Goal: Information Seeking & Learning: Learn about a topic

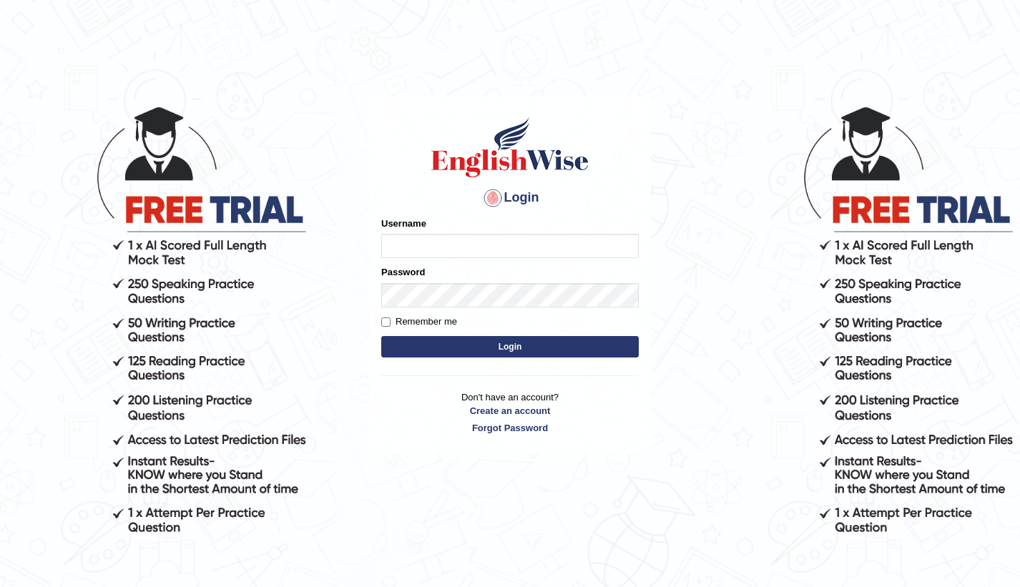
type input "Sonugaha"
click at [383, 421] on link "Forgot Password" at bounding box center [509, 428] width 257 height 14
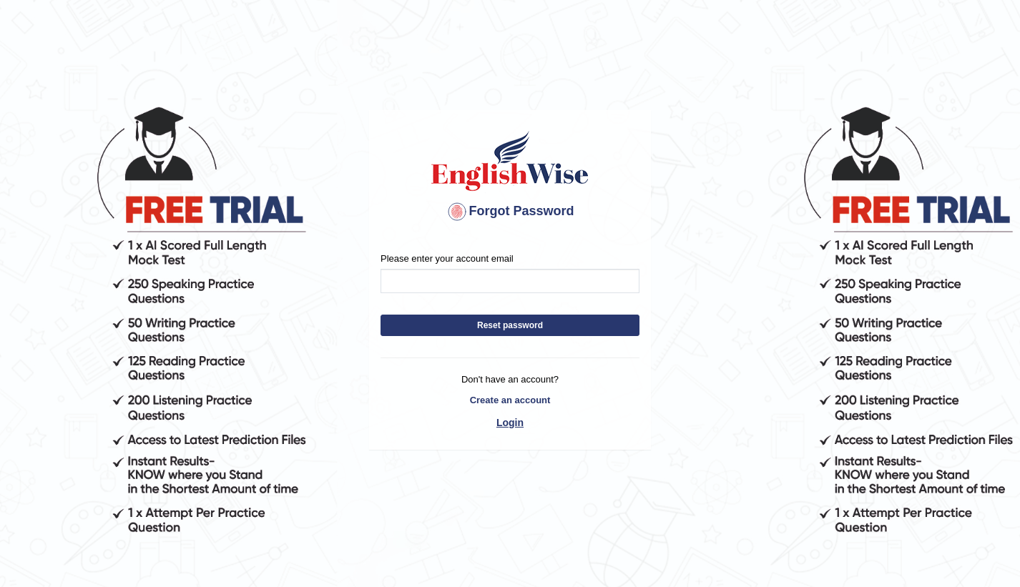
click at [506, 418] on link "Login" at bounding box center [509, 422] width 259 height 24
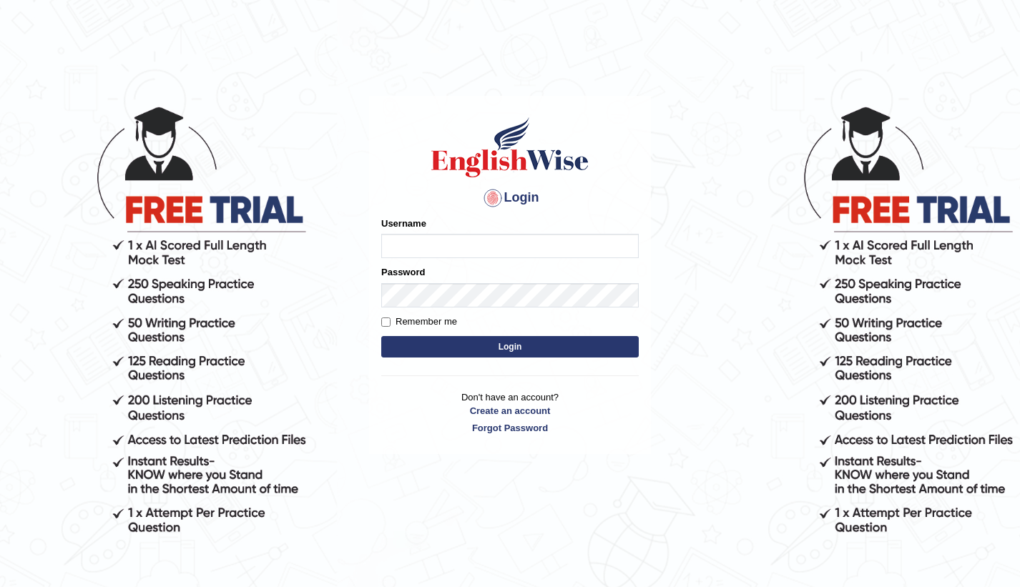
type input "Sonugaha"
click at [388, 324] on input "Remember me" at bounding box center [385, 321] width 9 height 9
checkbox input "true"
click at [468, 351] on button "Login" at bounding box center [509, 346] width 257 height 21
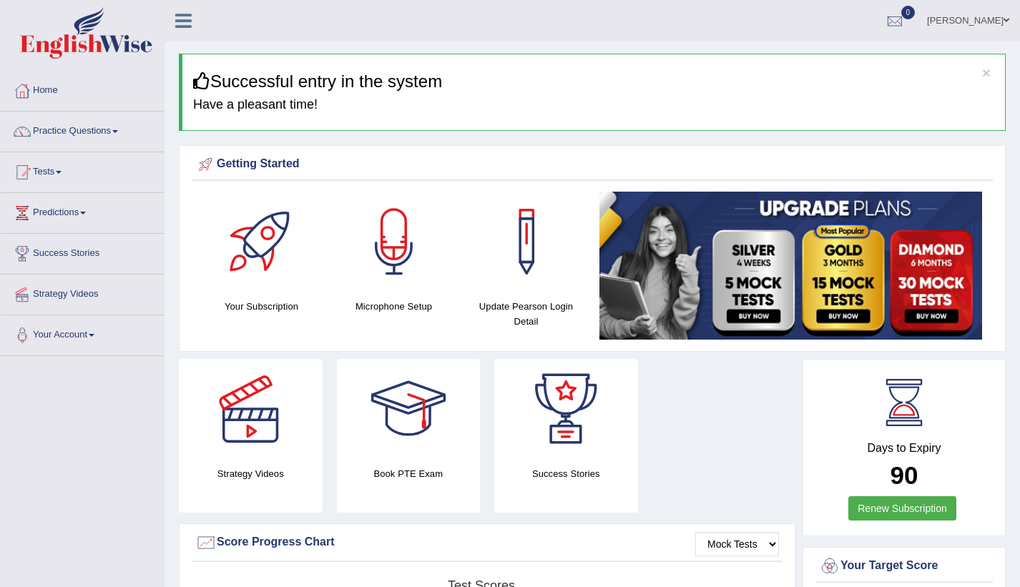
click at [186, 25] on icon at bounding box center [183, 20] width 16 height 19
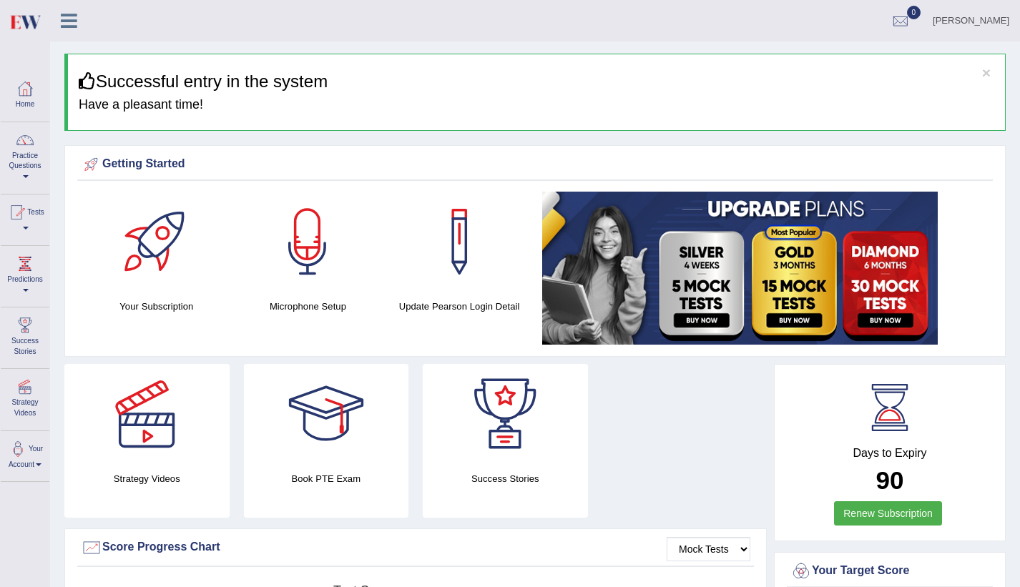
click at [980, 24] on link "[PERSON_NAME]" at bounding box center [971, 18] width 98 height 37
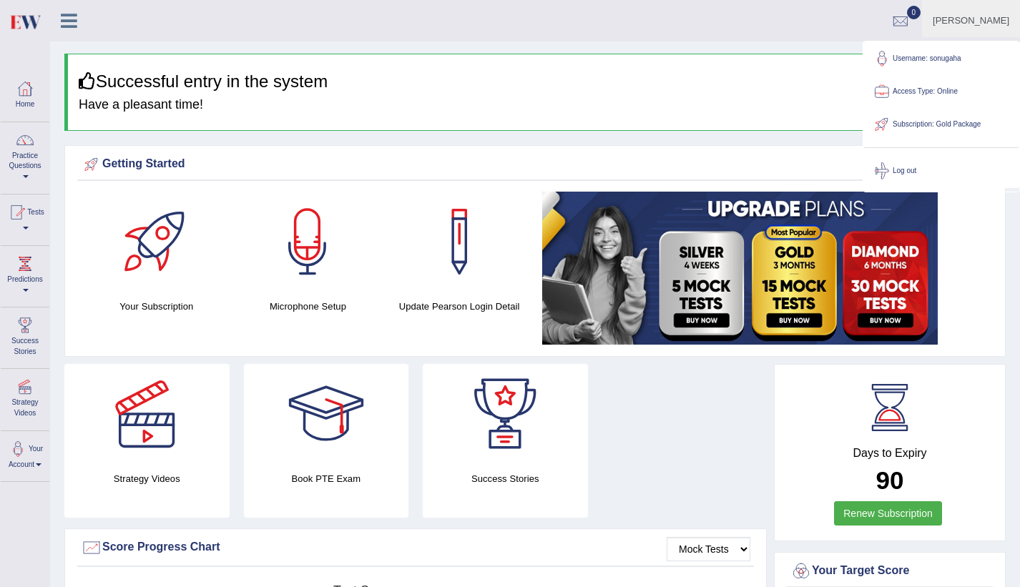
click at [980, 24] on link "[PERSON_NAME]" at bounding box center [971, 18] width 98 height 37
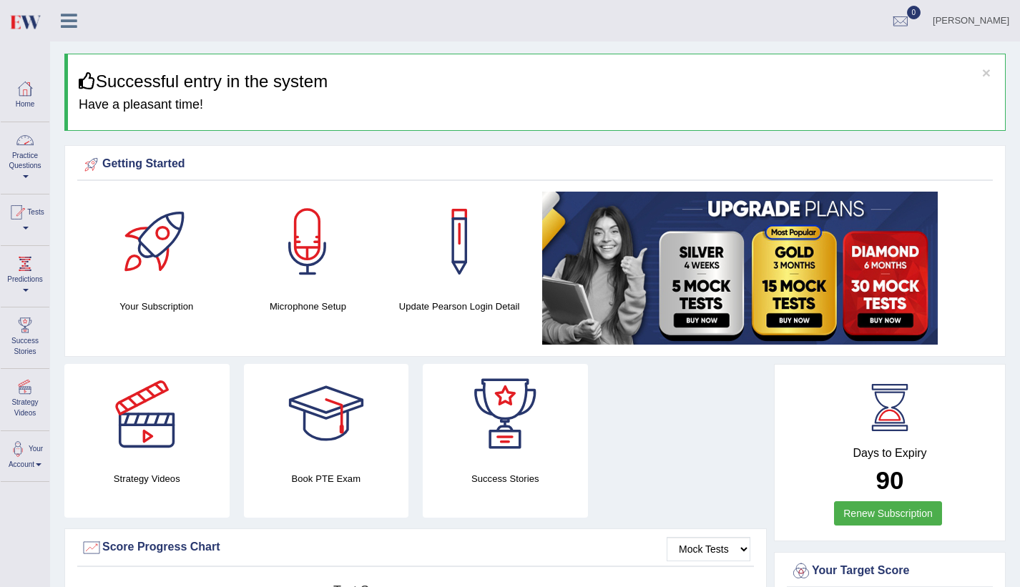
click at [24, 173] on link "Practice Questions" at bounding box center [25, 155] width 49 height 67
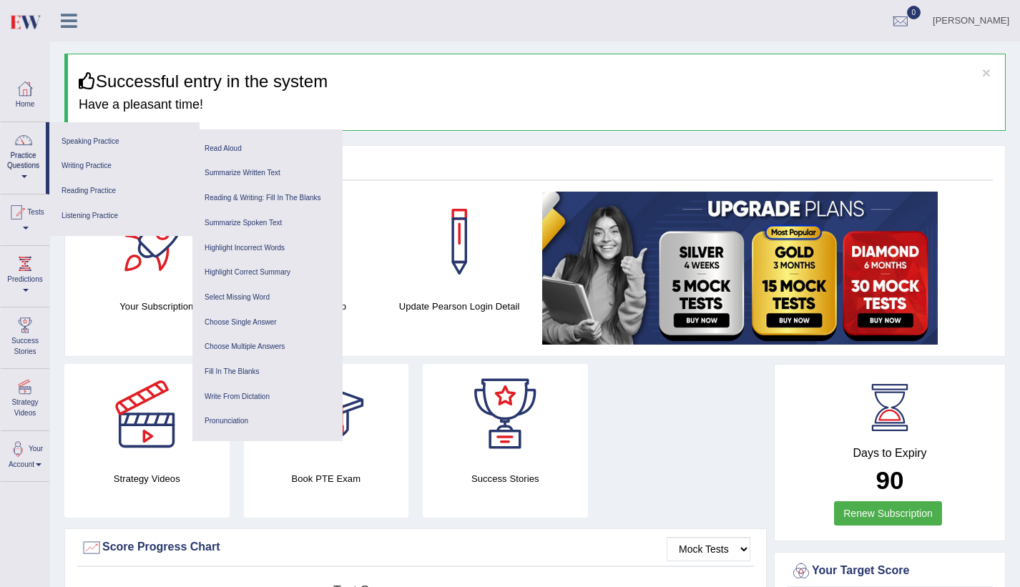
click at [65, 19] on icon at bounding box center [69, 20] width 16 height 19
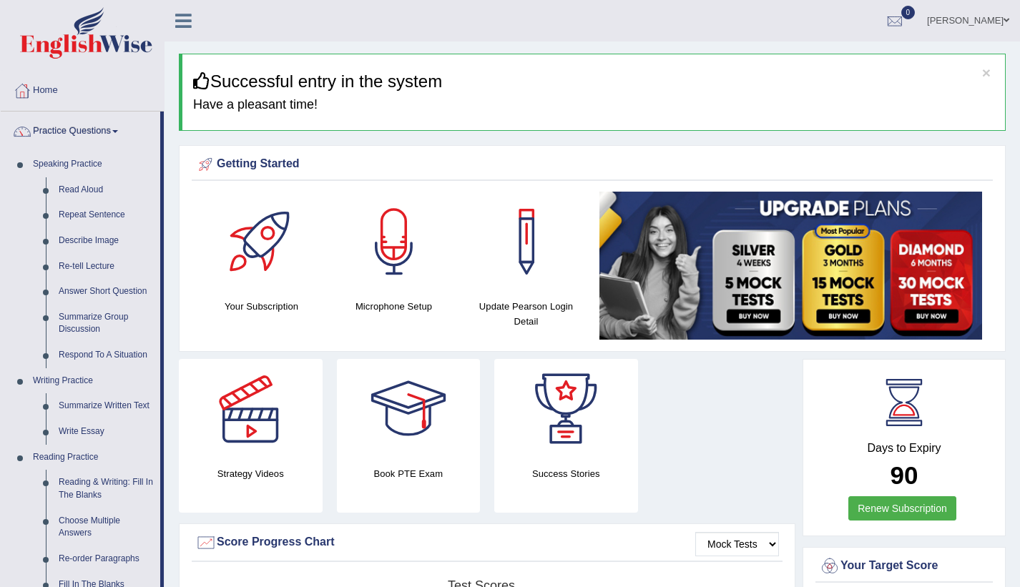
drag, startPoint x: 161, startPoint y: 265, endPoint x: 161, endPoint y: 294, distance: 29.3
click at [161, 294] on li "Practice Questions Speaking Practice Read Aloud Repeat Sentence Describe Image …" at bounding box center [82, 514] width 163 height 804
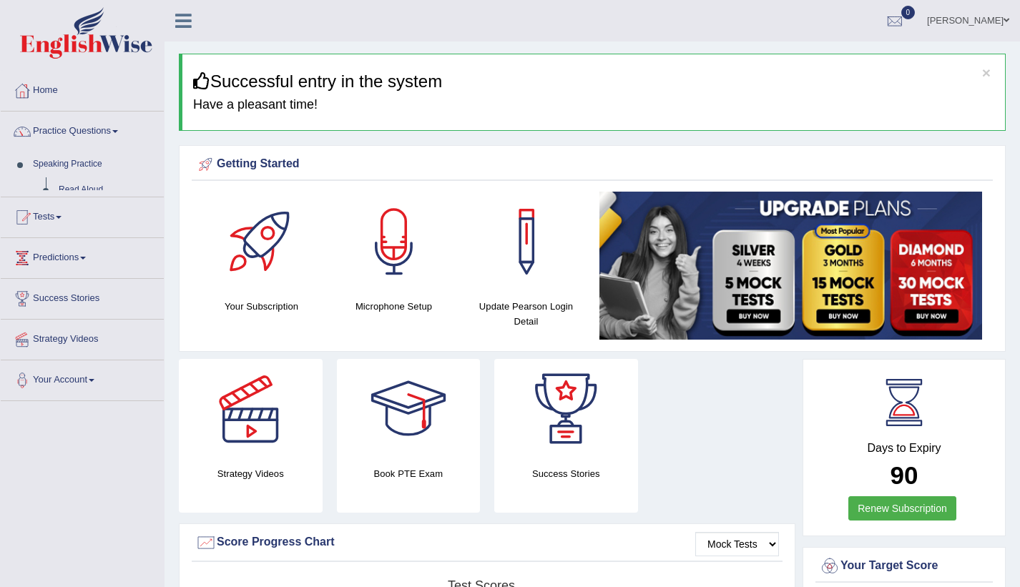
click at [161, 294] on ul "Home Practice Questions Speaking Practice Read Aloud Repeat Sentence Describe I…" at bounding box center [82, 236] width 163 height 330
click at [118, 132] on span at bounding box center [115, 131] width 6 height 3
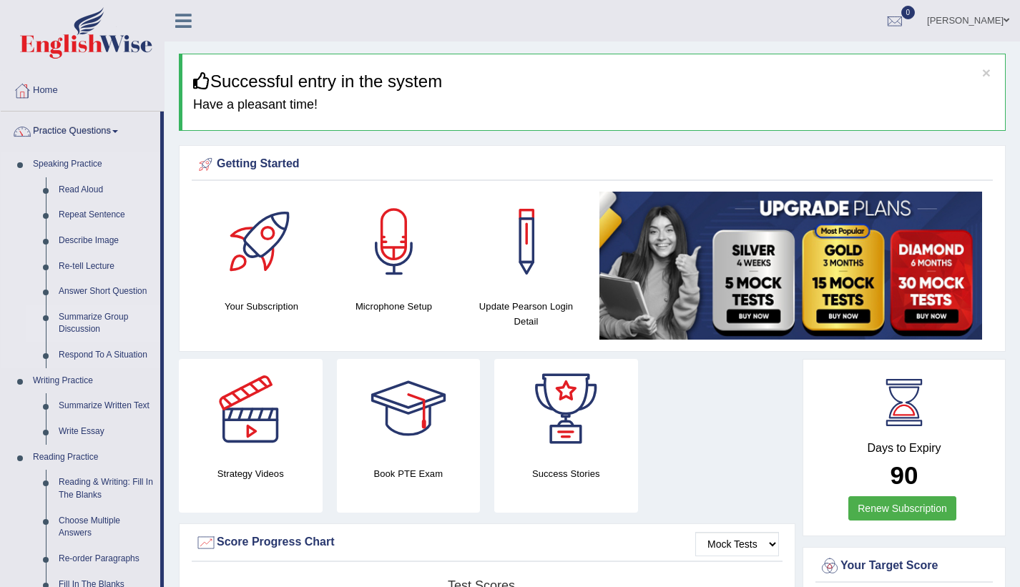
click at [98, 325] on link "Summarize Group Discussion" at bounding box center [106, 324] width 108 height 38
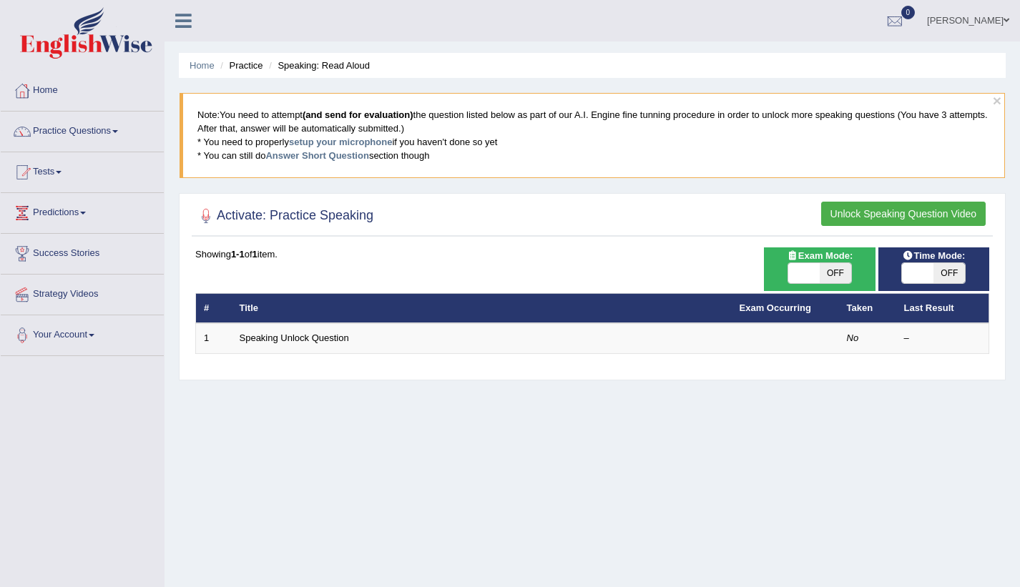
click at [899, 216] on button "Unlock Speaking Question Video" at bounding box center [903, 214] width 164 height 24
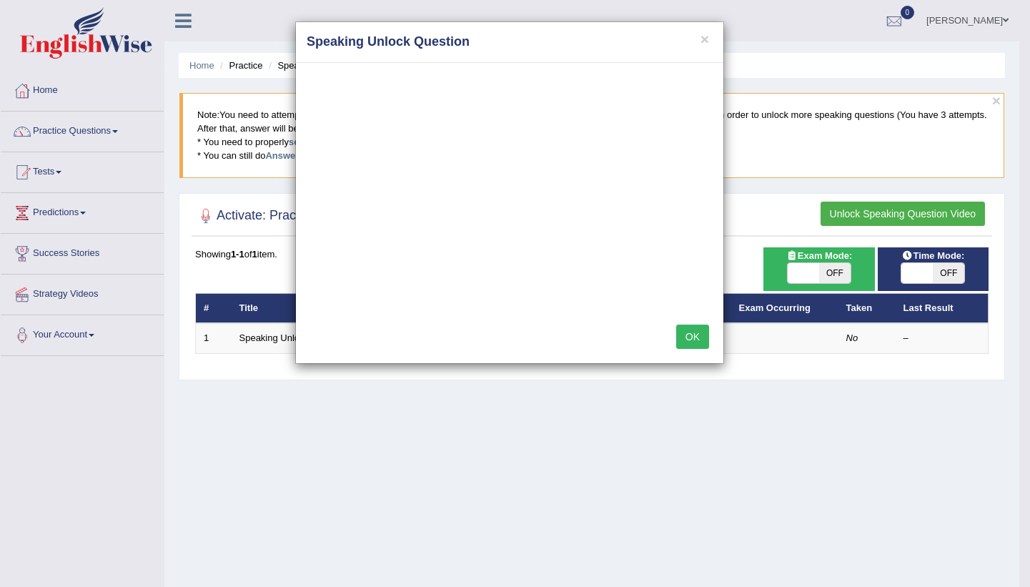
click at [689, 330] on button "OK" at bounding box center [692, 337] width 33 height 24
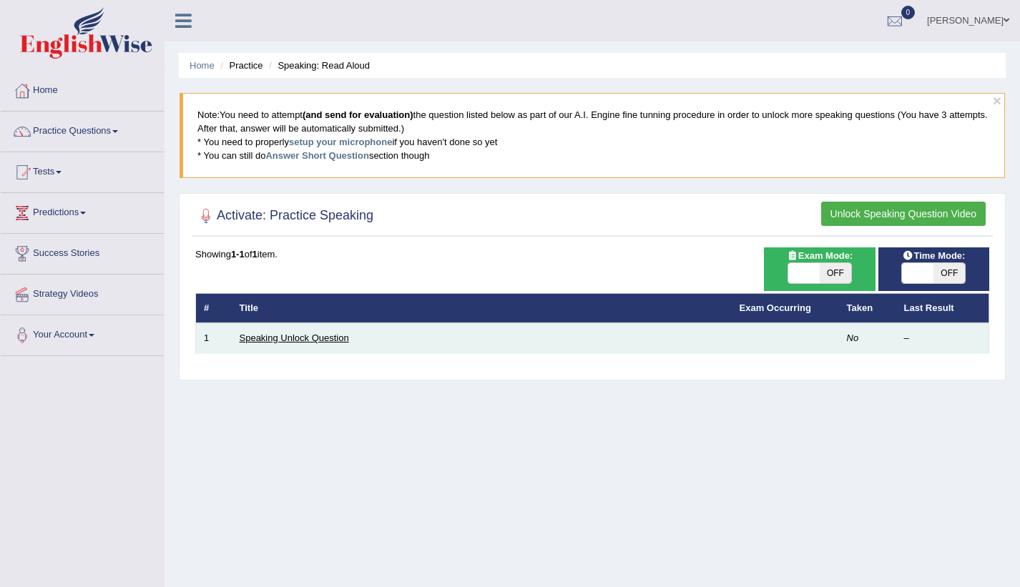
click at [317, 343] on link "Speaking Unlock Question" at bounding box center [294, 337] width 109 height 11
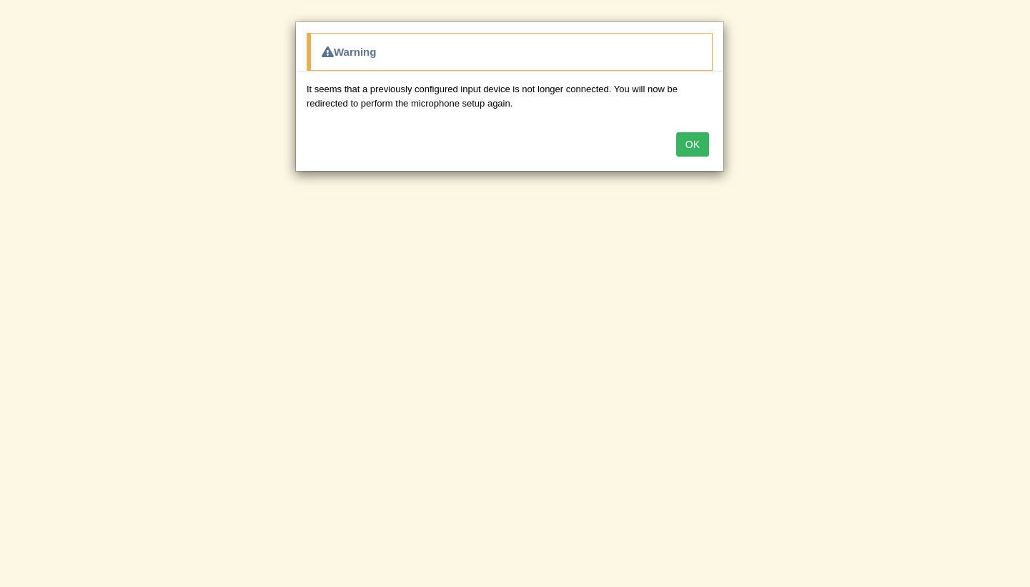
click at [691, 144] on button "OK" at bounding box center [692, 144] width 33 height 24
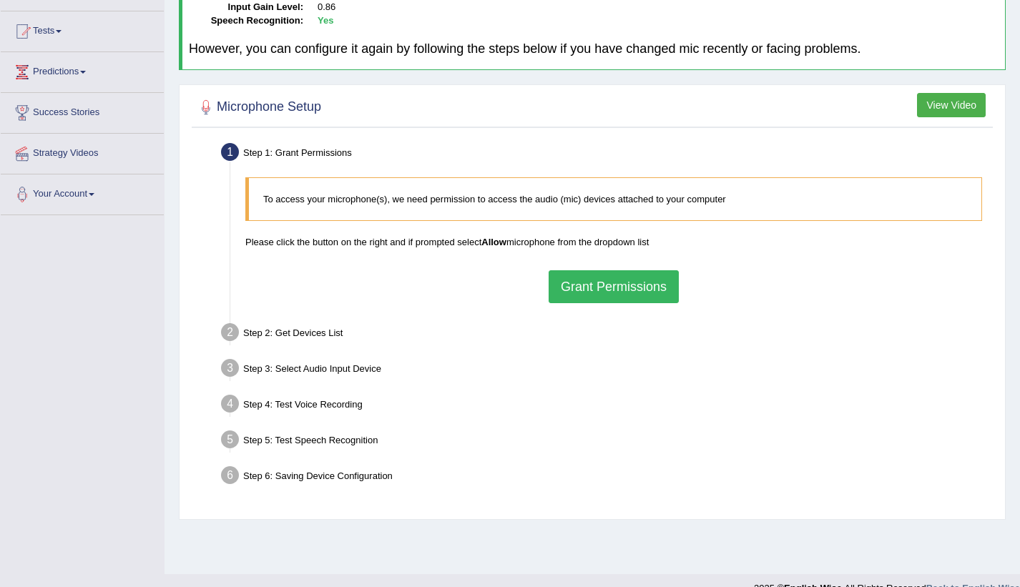
scroll to position [141, 0]
click at [642, 285] on button "Grant Permissions" at bounding box center [613, 286] width 130 height 33
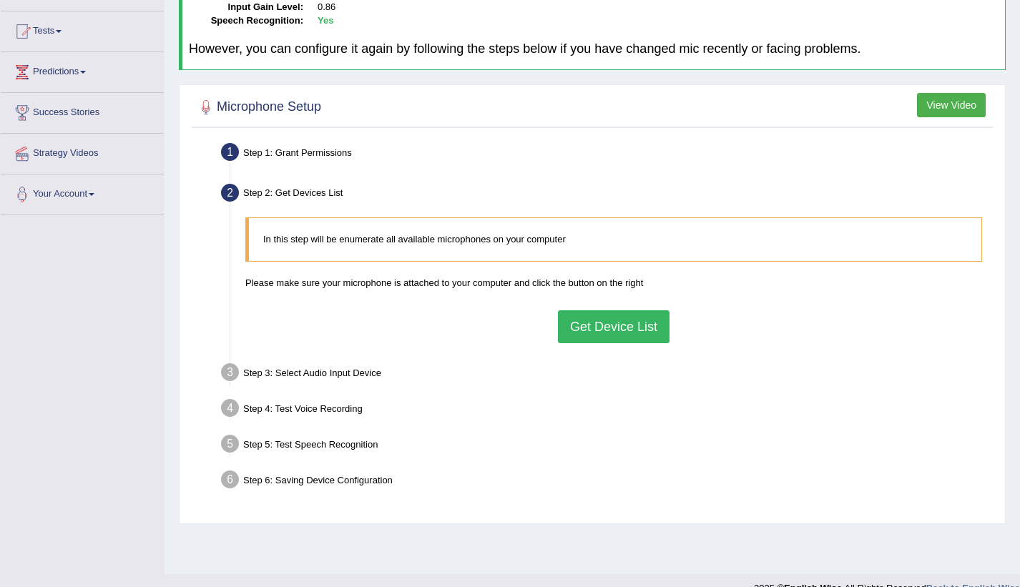
click at [623, 327] on button "Get Device List" at bounding box center [614, 326] width 112 height 33
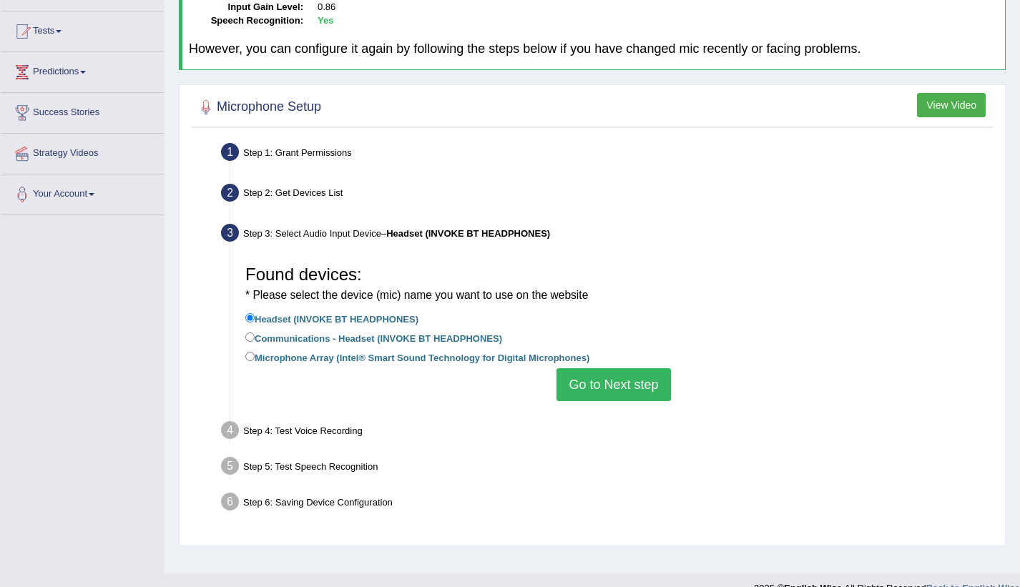
click at [609, 384] on button "Go to Next step" at bounding box center [613, 384] width 114 height 33
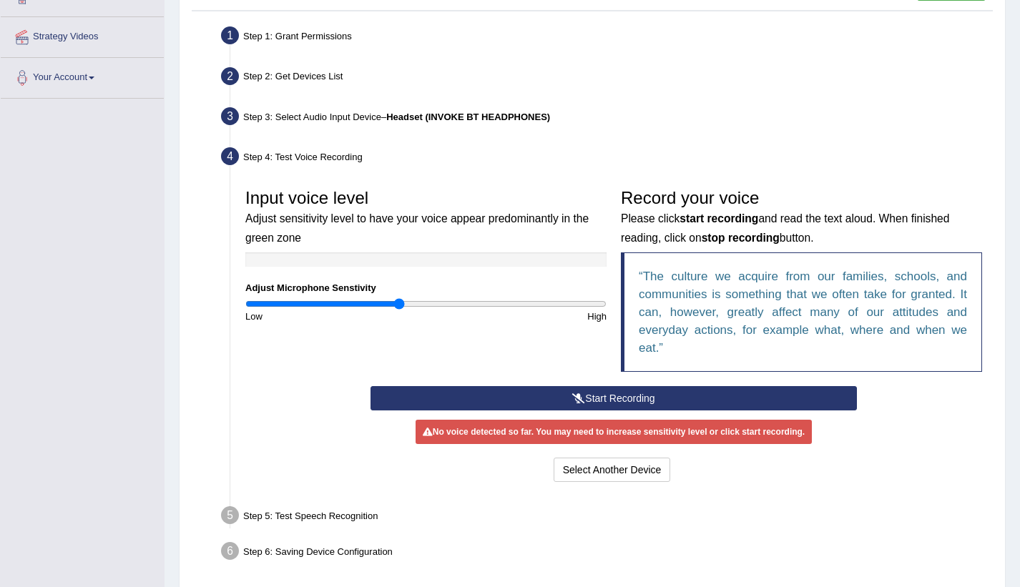
scroll to position [256, 0]
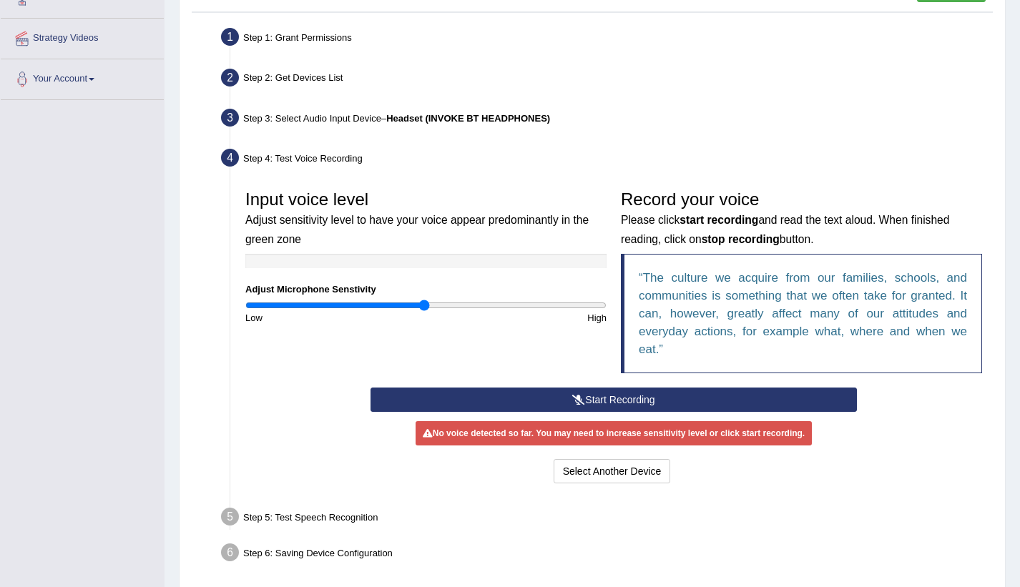
click at [423, 302] on input "range" at bounding box center [425, 305] width 361 height 11
click at [602, 400] on button "Start Recording" at bounding box center [613, 400] width 486 height 24
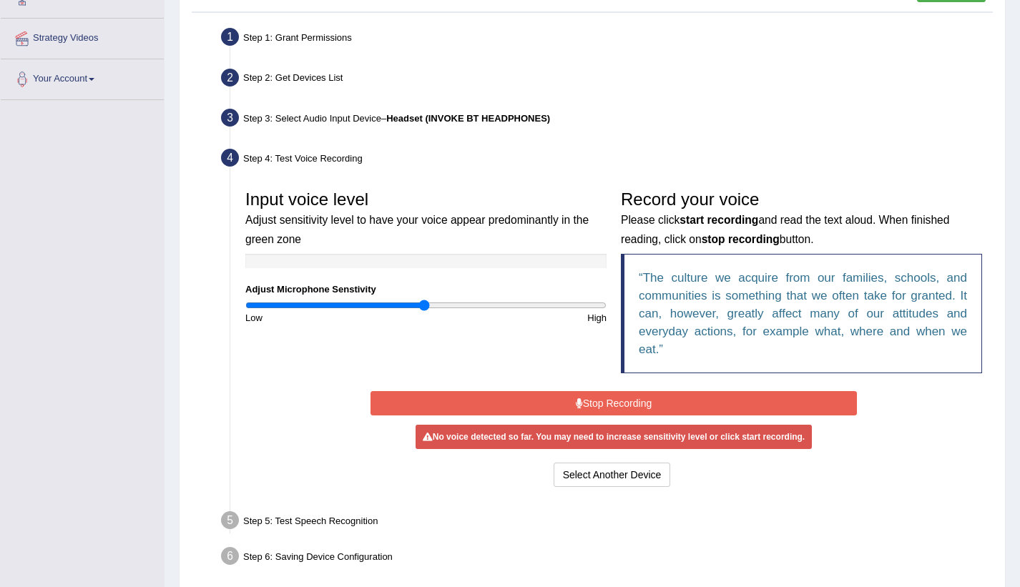
click at [602, 400] on button "Stop Recording" at bounding box center [613, 403] width 486 height 24
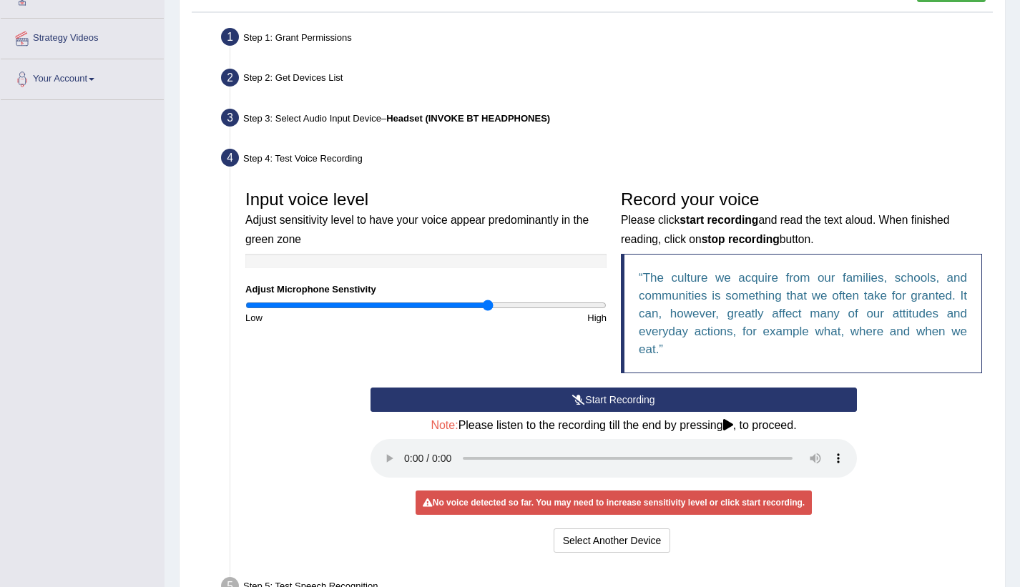
drag, startPoint x: 428, startPoint y: 304, endPoint x: 488, endPoint y: 306, distance: 60.1
click at [488, 306] on input "range" at bounding box center [425, 305] width 361 height 11
click at [533, 398] on button "Start Recording" at bounding box center [613, 400] width 486 height 24
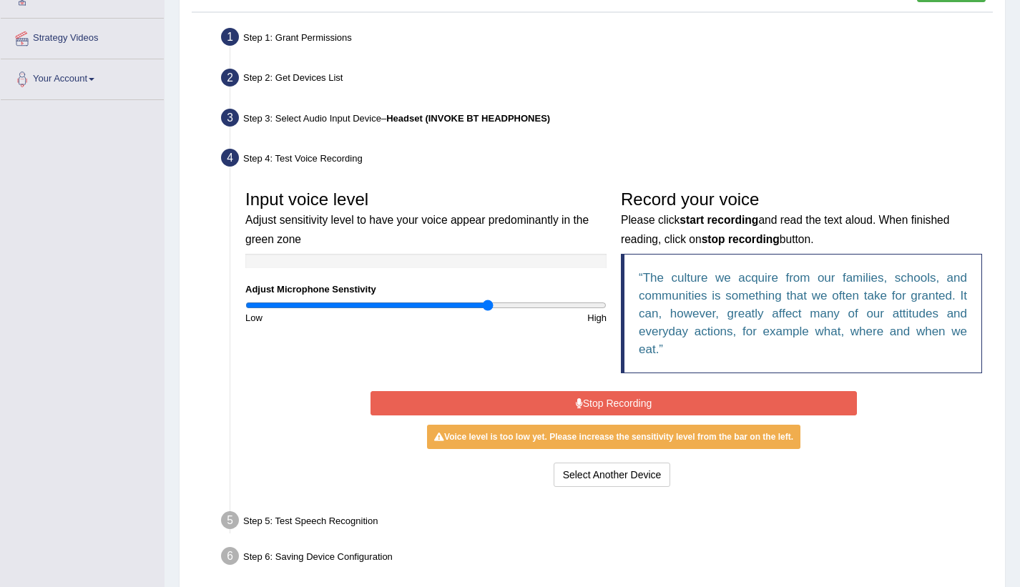
click at [533, 398] on button "Stop Recording" at bounding box center [613, 403] width 486 height 24
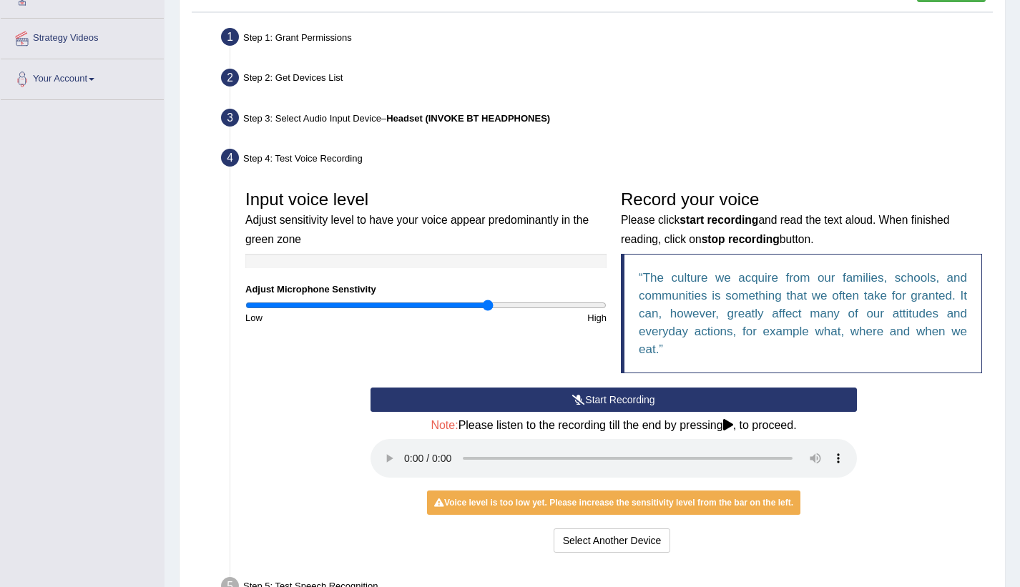
click at [300, 376] on div "Input voice level Adjust sensitivity level to have your voice appear predominan…" at bounding box center [613, 285] width 751 height 204
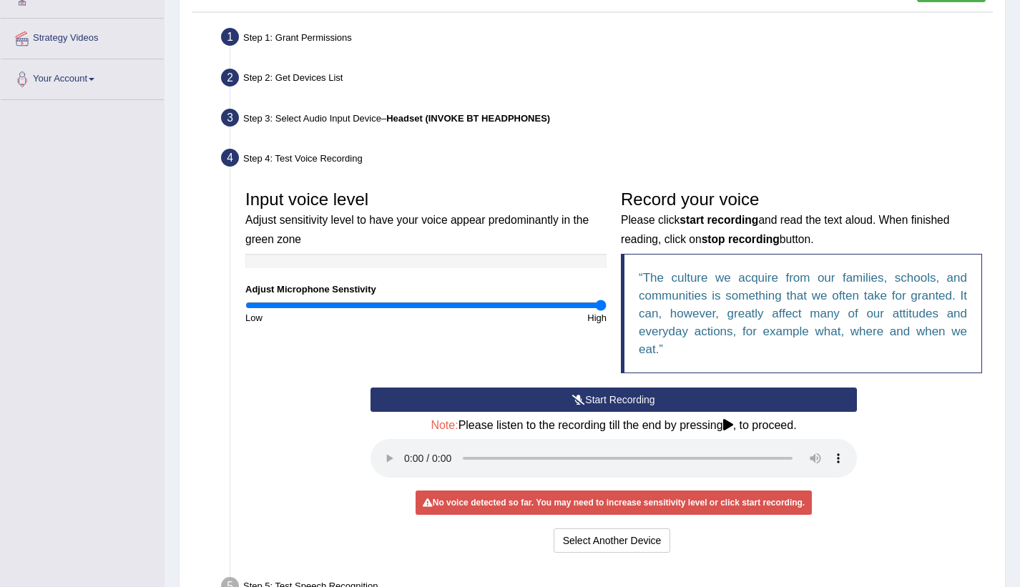
type input "2"
click at [600, 303] on input "range" at bounding box center [425, 305] width 361 height 11
click at [566, 395] on button "Start Recording" at bounding box center [613, 400] width 486 height 24
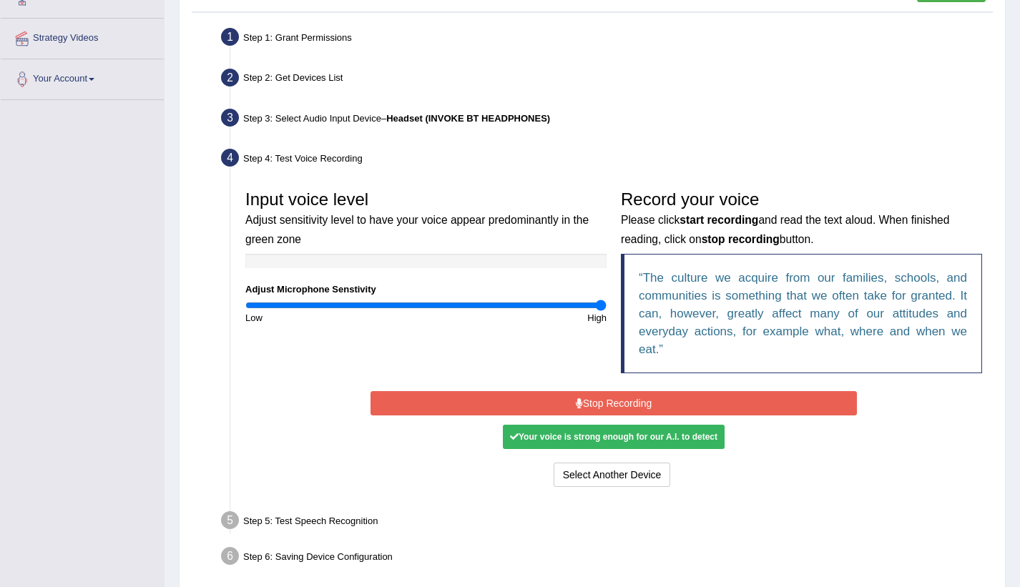
click at [566, 395] on button "Stop Recording" at bounding box center [613, 403] width 486 height 24
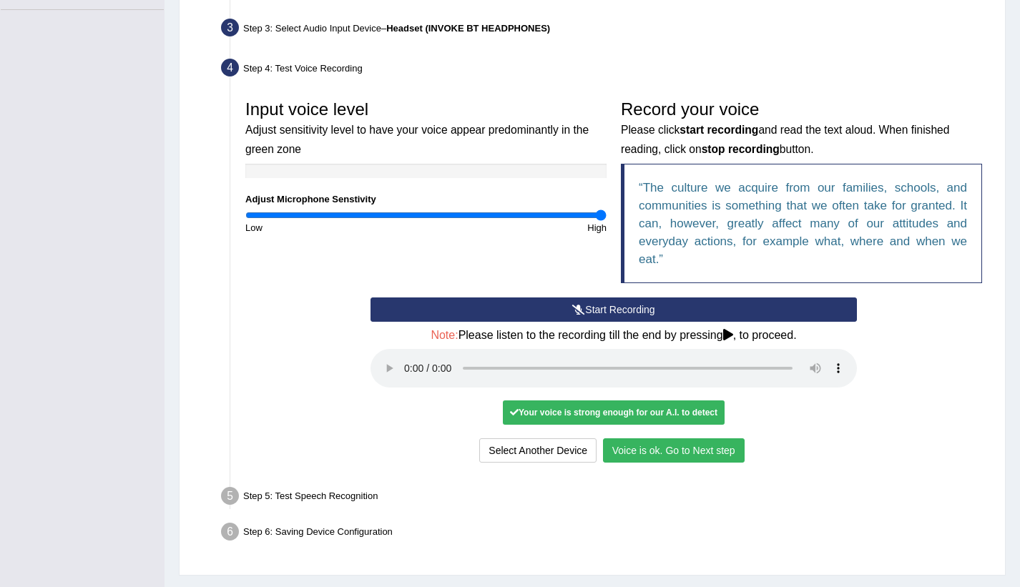
scroll to position [380, 0]
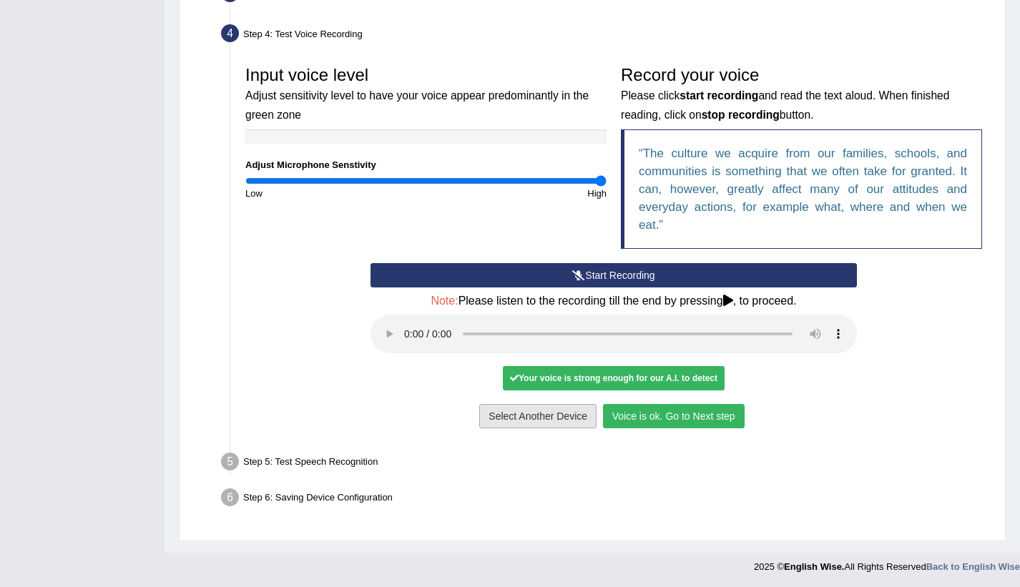
click at [525, 413] on button "Select Another Device" at bounding box center [537, 416] width 117 height 24
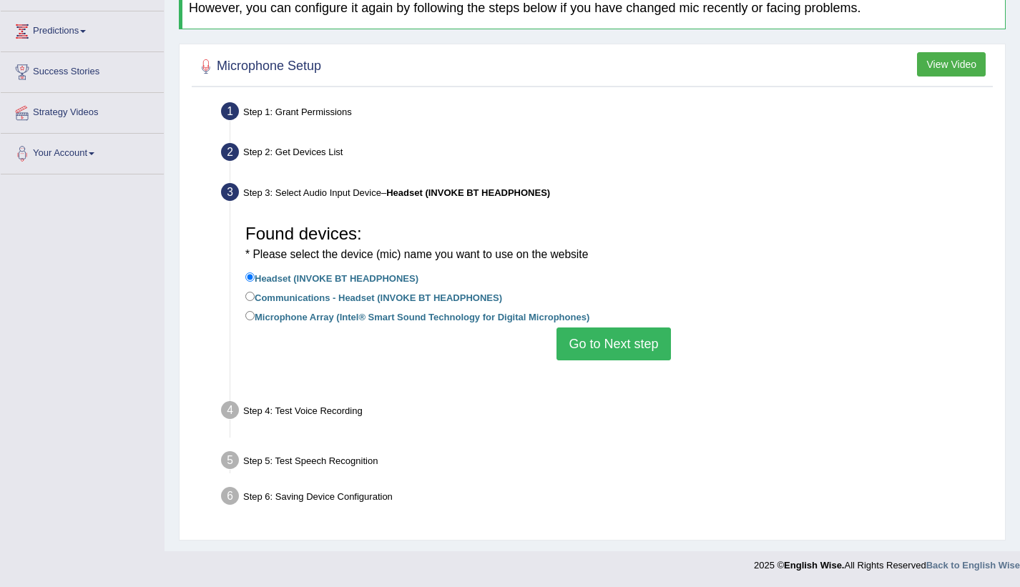
scroll to position [164, 0]
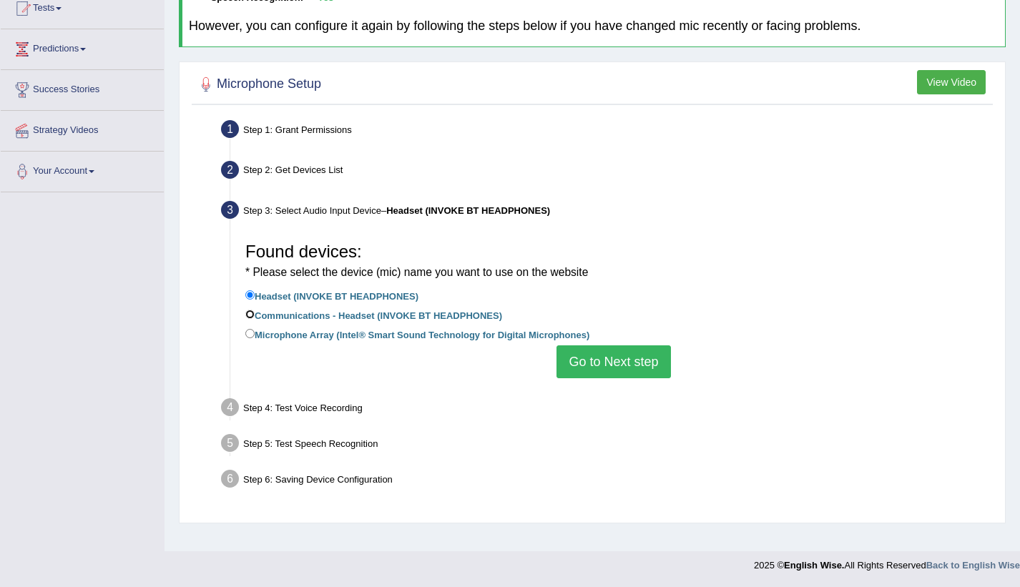
click at [250, 312] on input "Communications - Headset (INVOKE BT HEADPHONES)" at bounding box center [249, 314] width 9 height 9
radio input "true"
click at [597, 365] on button "Go to Next step" at bounding box center [613, 361] width 114 height 33
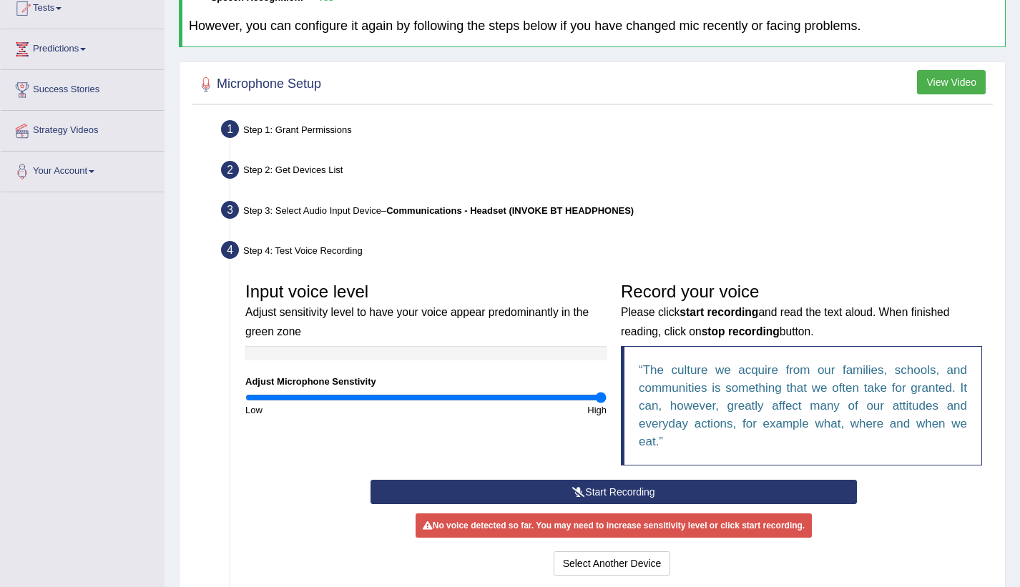
click at [569, 487] on button "Start Recording" at bounding box center [613, 492] width 486 height 24
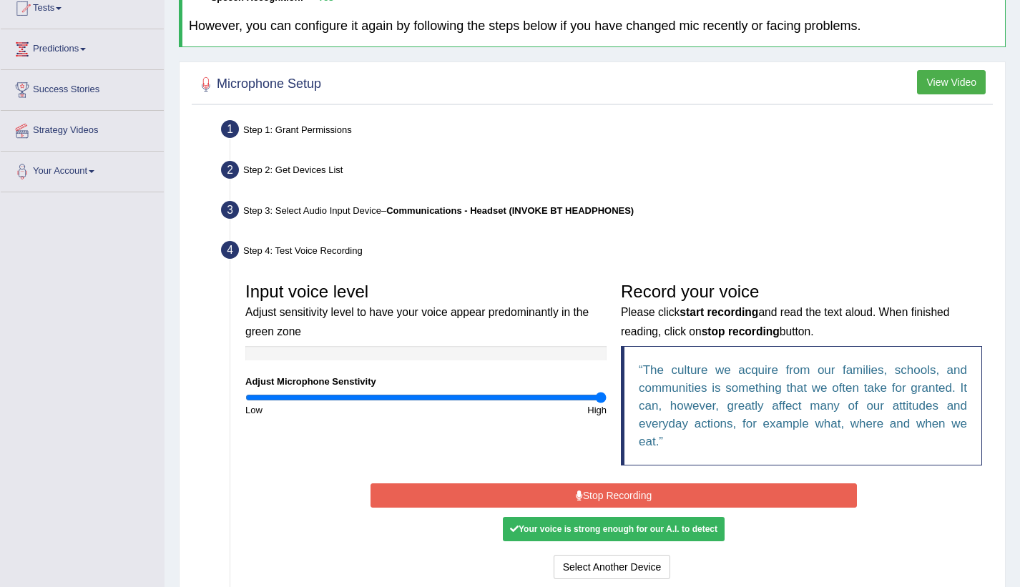
click at [569, 487] on button "Stop Recording" at bounding box center [613, 495] width 486 height 24
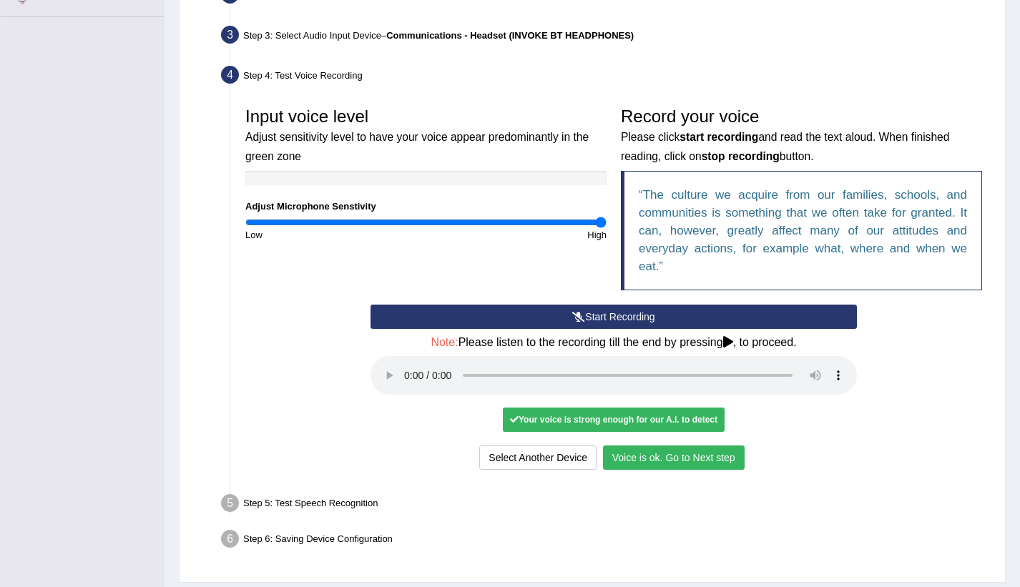
scroll to position [338, 0]
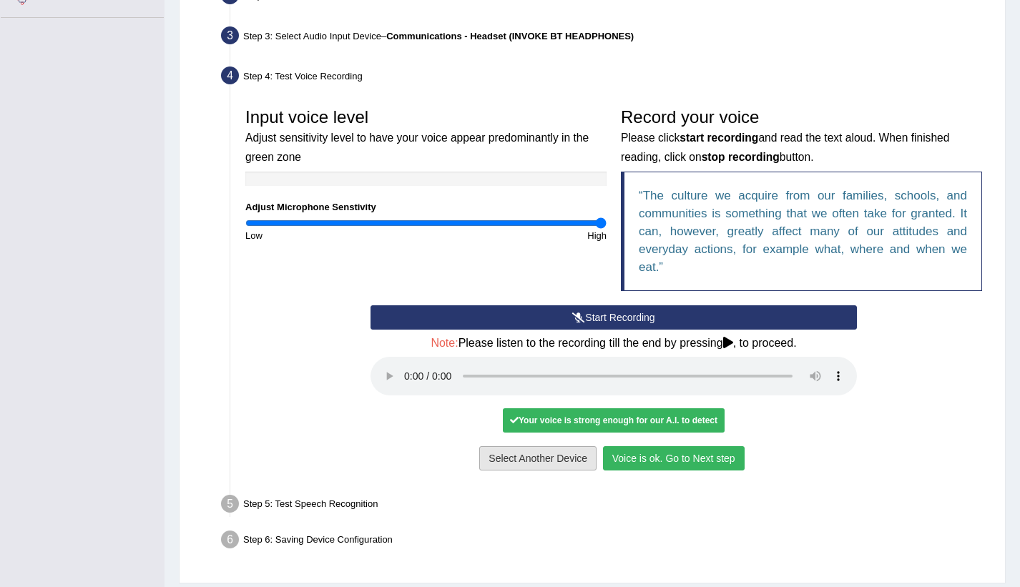
click at [561, 458] on button "Select Another Device" at bounding box center [537, 458] width 117 height 24
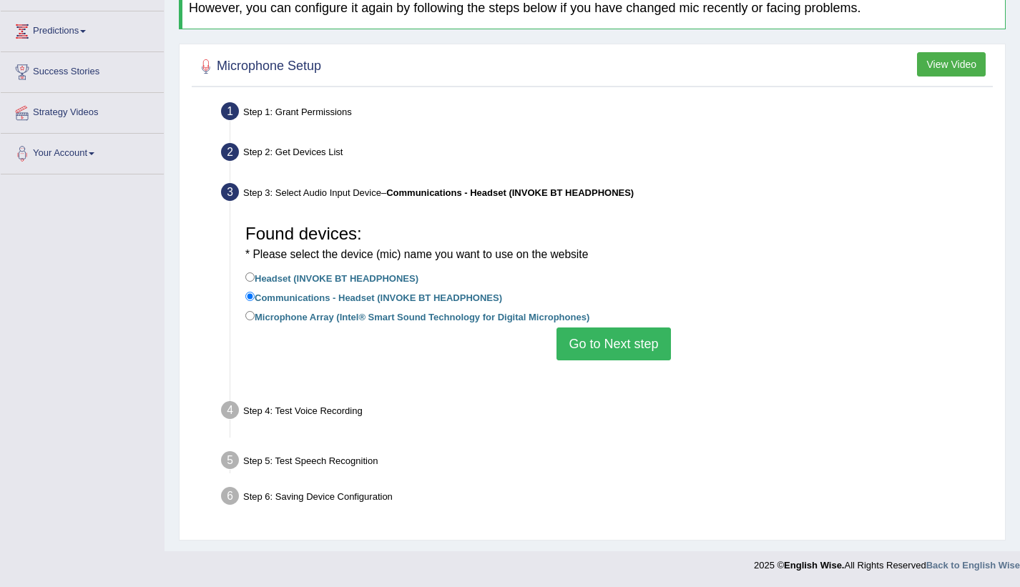
scroll to position [164, 0]
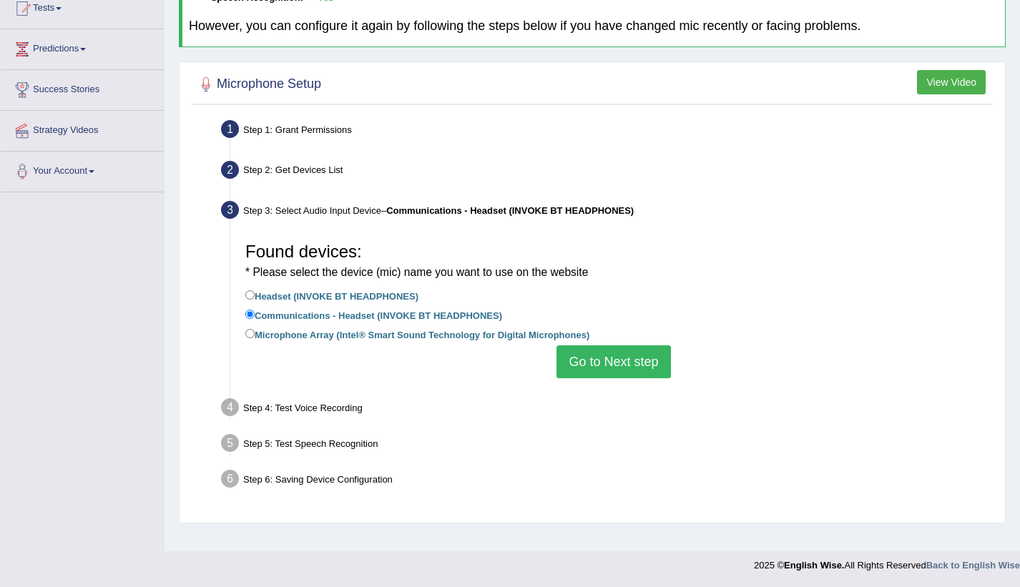
click at [257, 295] on label "Headset (INVOKE BT HEADPHONES)" at bounding box center [331, 295] width 173 height 16
click at [255, 295] on input "Headset (INVOKE BT HEADPHONES)" at bounding box center [249, 294] width 9 height 9
radio input "true"
click at [591, 359] on button "Go to Next step" at bounding box center [613, 361] width 114 height 33
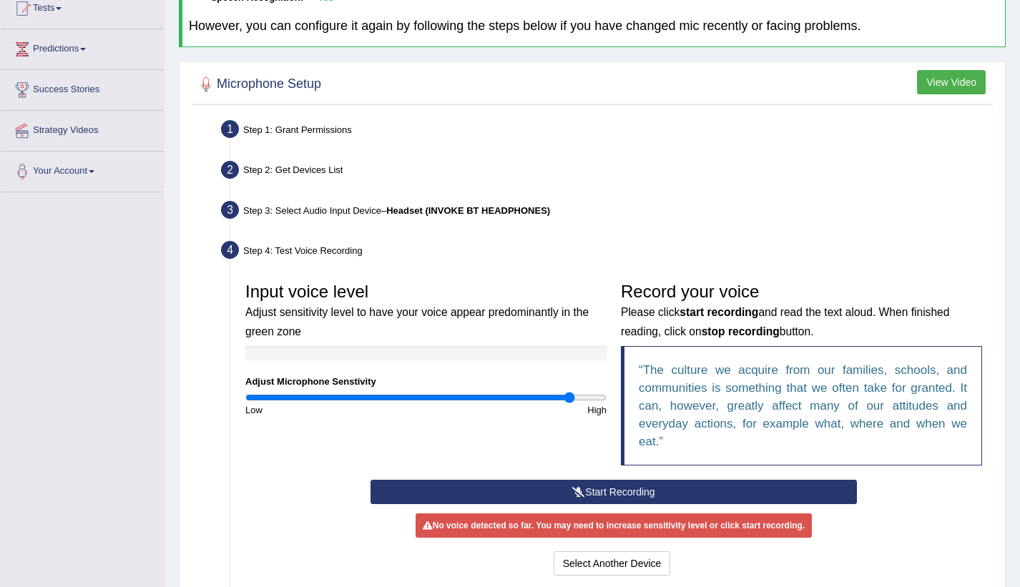
click at [569, 398] on input "range" at bounding box center [425, 397] width 361 height 11
click at [596, 487] on button "Start Recording" at bounding box center [613, 492] width 486 height 24
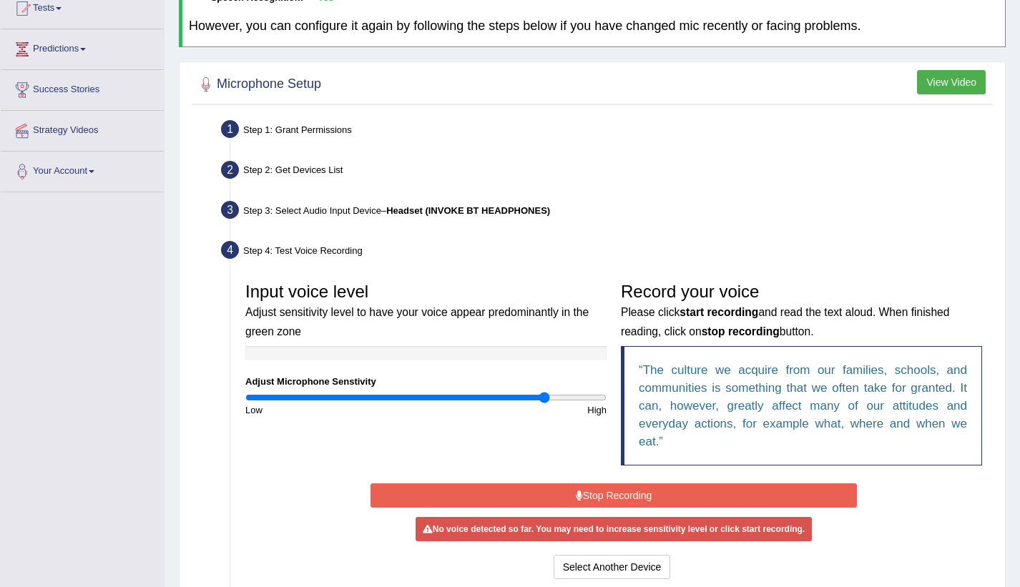
click at [545, 395] on input "range" at bounding box center [425, 397] width 361 height 11
click at [546, 493] on button "Stop Recording" at bounding box center [613, 495] width 486 height 24
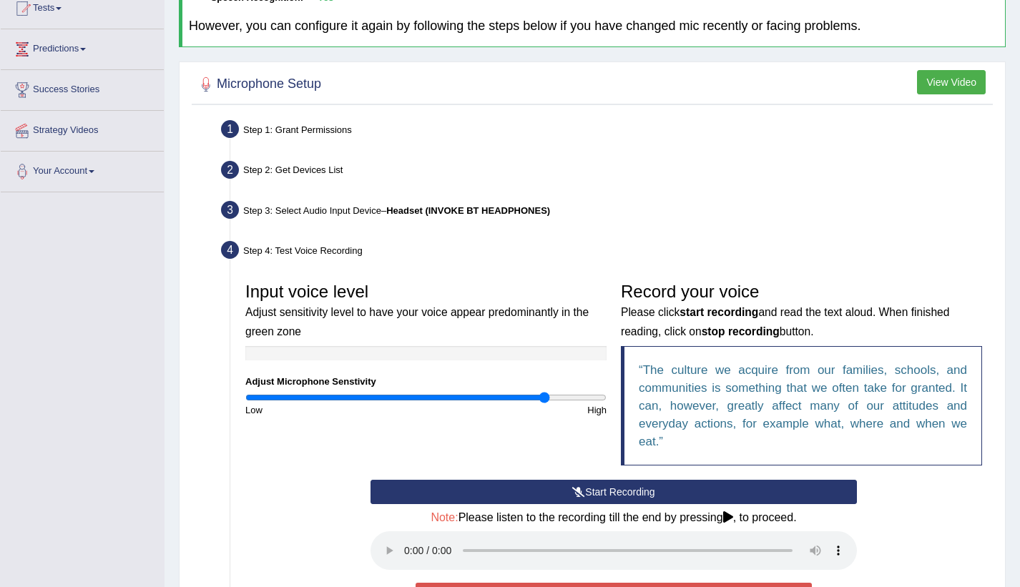
click at [546, 493] on button "Start Recording" at bounding box center [613, 492] width 486 height 24
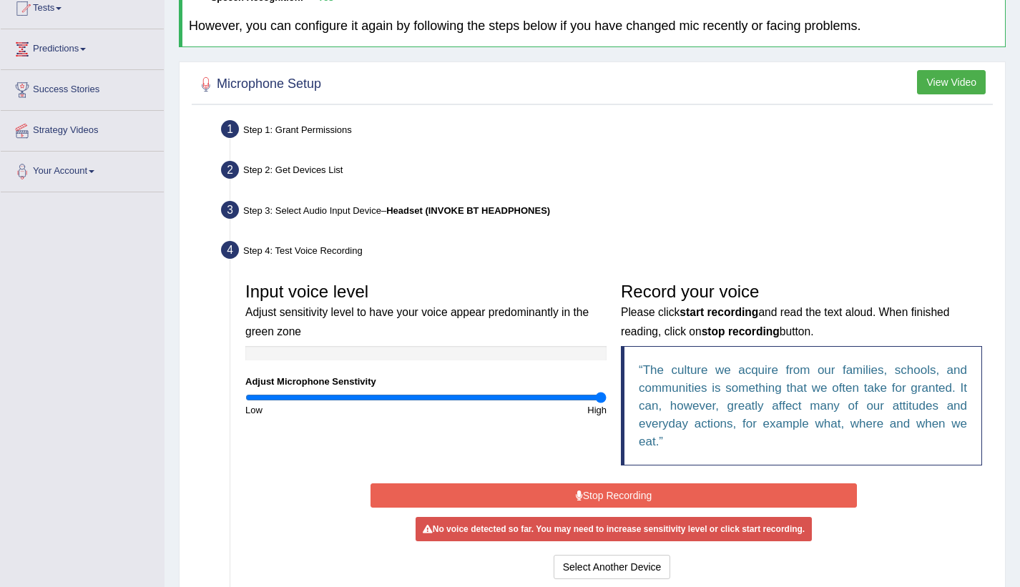
drag, startPoint x: 544, startPoint y: 393, endPoint x: 615, endPoint y: 397, distance: 70.9
click at [606, 397] on input "range" at bounding box center [425, 397] width 361 height 11
click at [598, 488] on button "Stop Recording" at bounding box center [613, 495] width 486 height 24
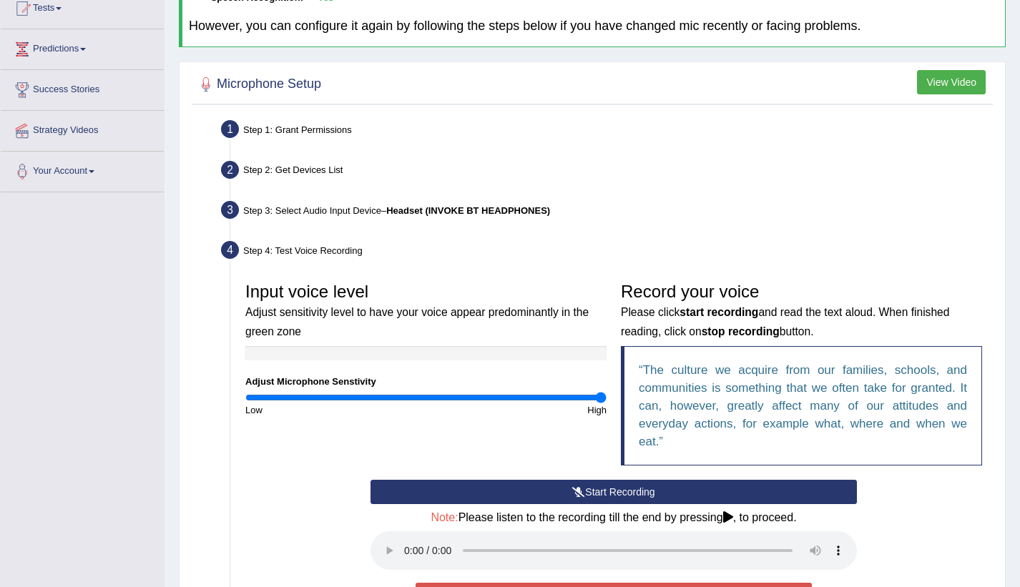
click at [598, 488] on button "Start Recording" at bounding box center [613, 492] width 486 height 24
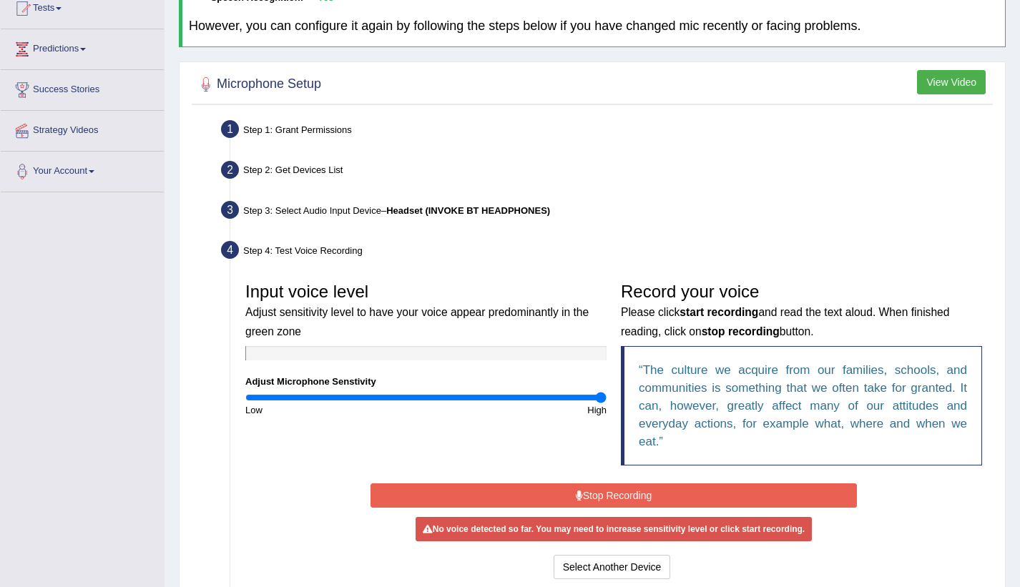
click at [598, 488] on button "Stop Recording" at bounding box center [613, 495] width 486 height 24
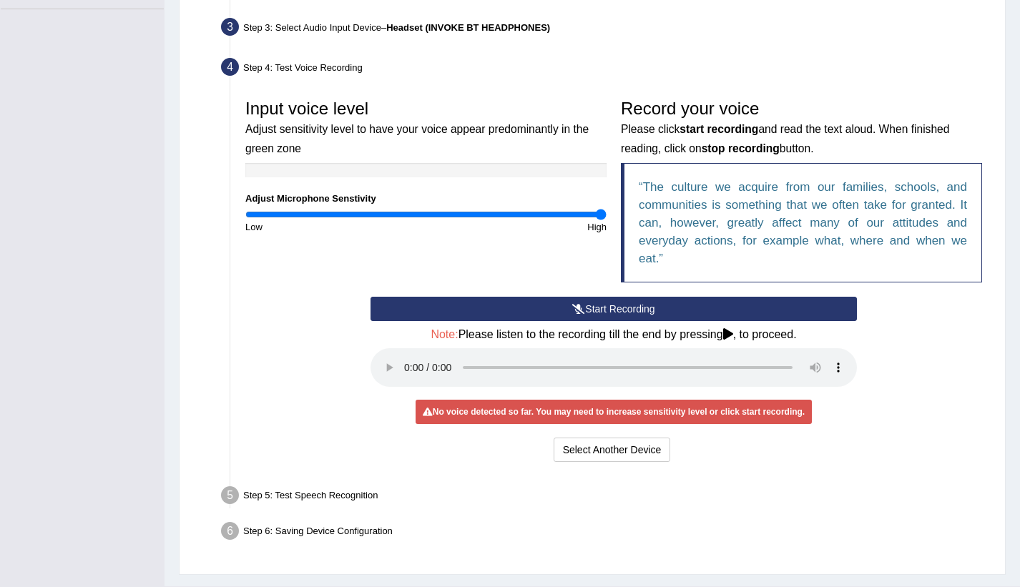
scroll to position [347, 0]
click at [596, 306] on button "Start Recording" at bounding box center [613, 309] width 486 height 24
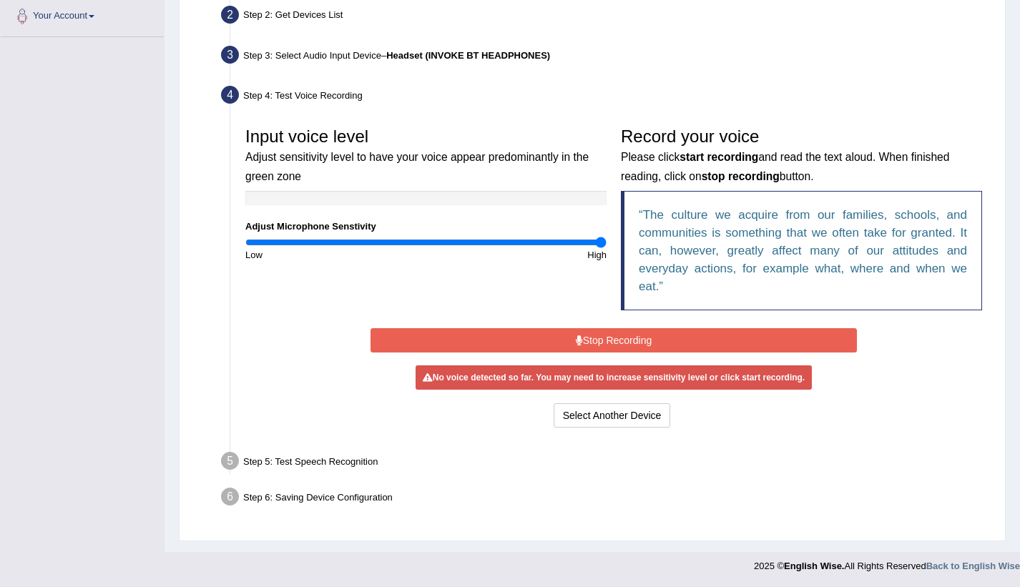
scroll to position [315, 0]
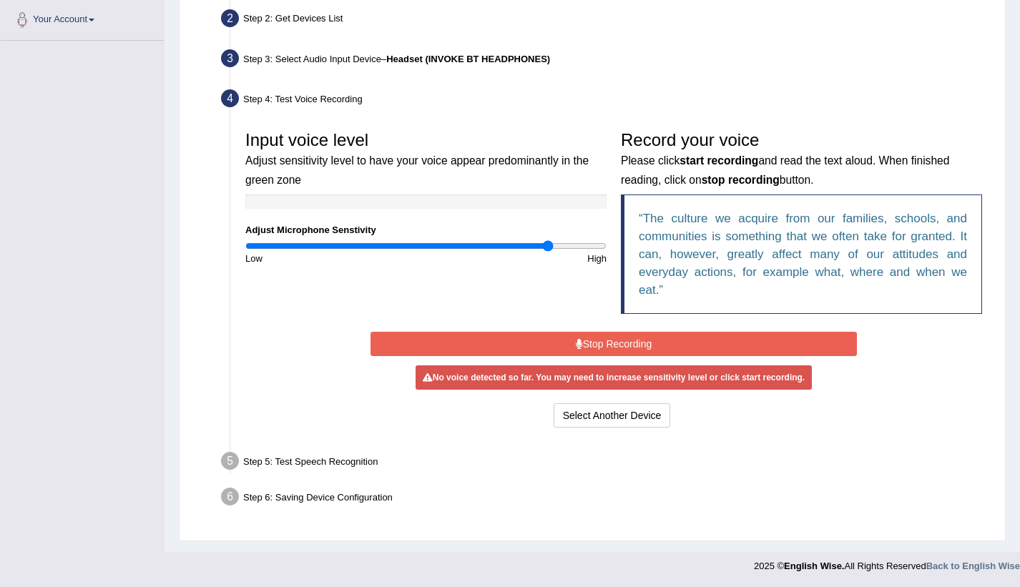
click at [547, 245] on input "range" at bounding box center [425, 245] width 361 height 11
click at [570, 243] on input "range" at bounding box center [425, 245] width 361 height 11
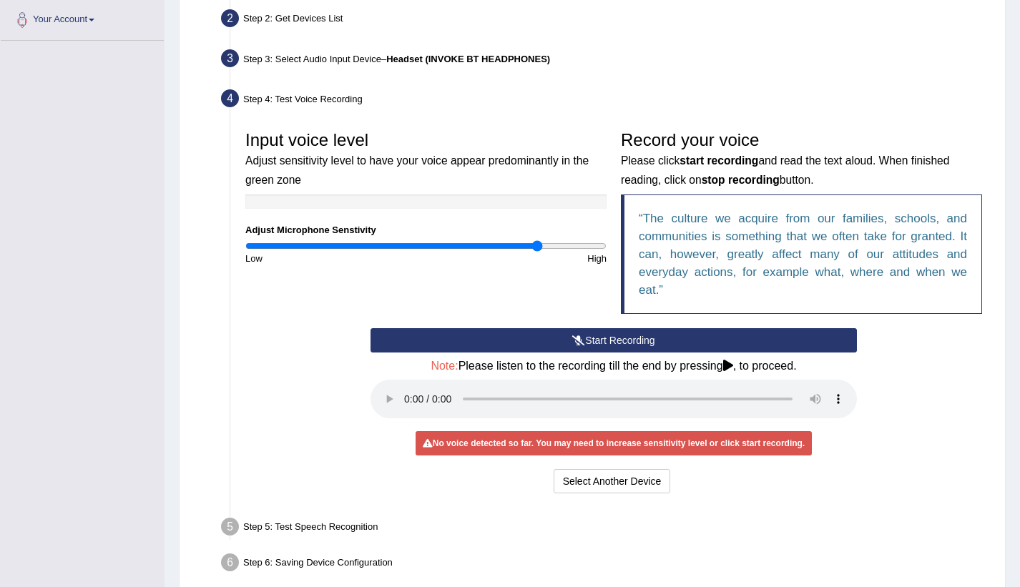
click at [536, 247] on input "range" at bounding box center [425, 245] width 361 height 11
click at [450, 247] on input "range" at bounding box center [425, 245] width 361 height 11
click at [563, 334] on button "Start Recording" at bounding box center [613, 340] width 486 height 24
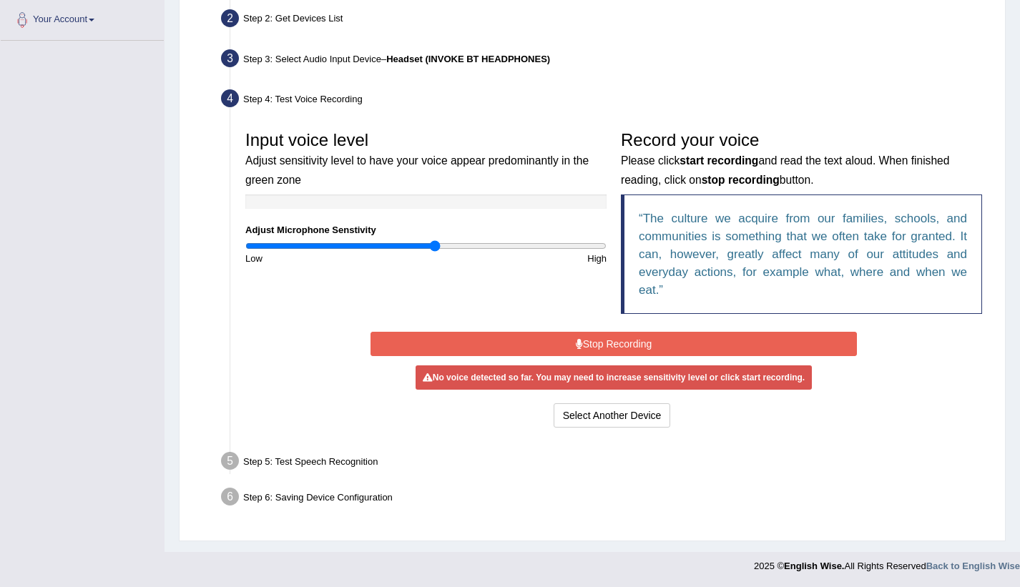
click at [435, 245] on input "range" at bounding box center [425, 245] width 361 height 11
type input "1.1"
click at [440, 247] on input "range" at bounding box center [425, 245] width 361 height 11
click at [567, 341] on button "Stop Recording" at bounding box center [613, 344] width 486 height 24
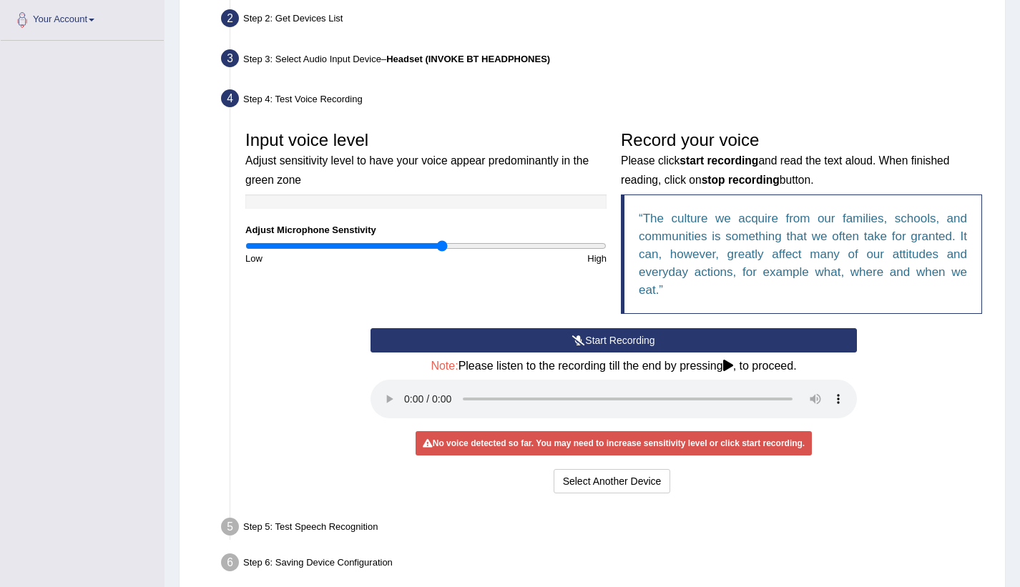
click at [567, 341] on button "Start Recording" at bounding box center [613, 340] width 486 height 24
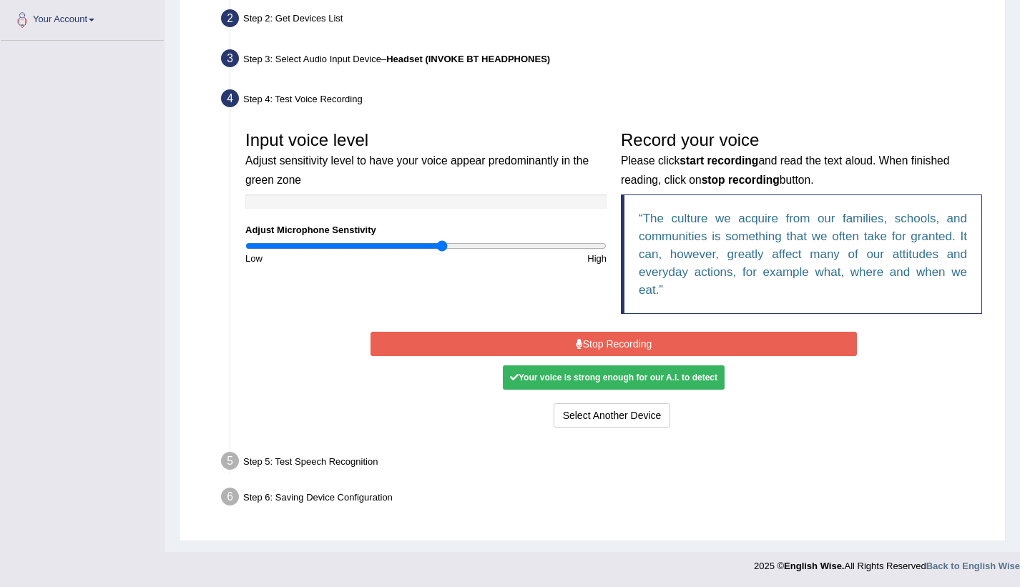
click at [567, 341] on button "Stop Recording" at bounding box center [613, 344] width 486 height 24
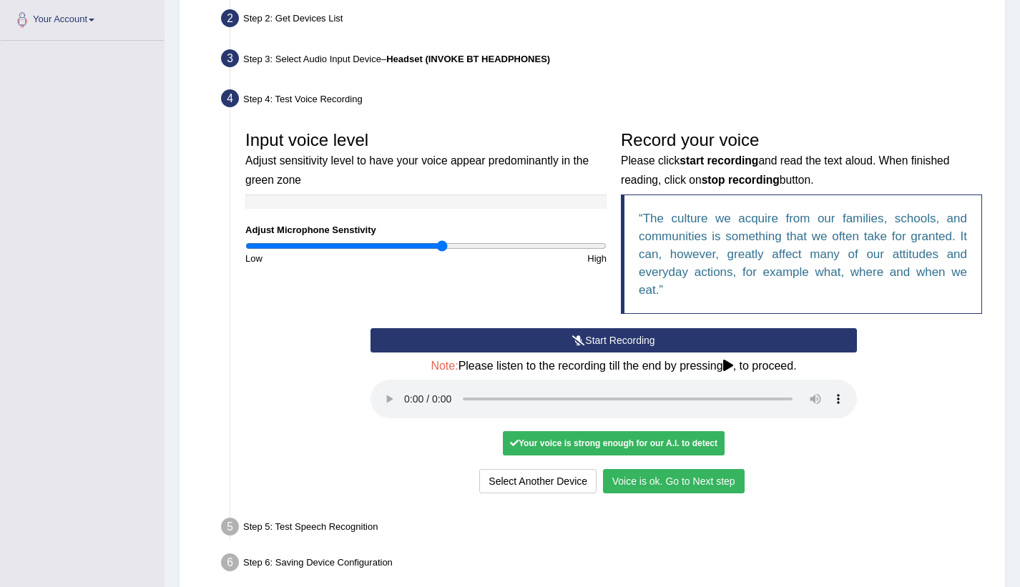
click at [666, 483] on button "Voice is ok. Go to Next step" at bounding box center [674, 481] width 142 height 24
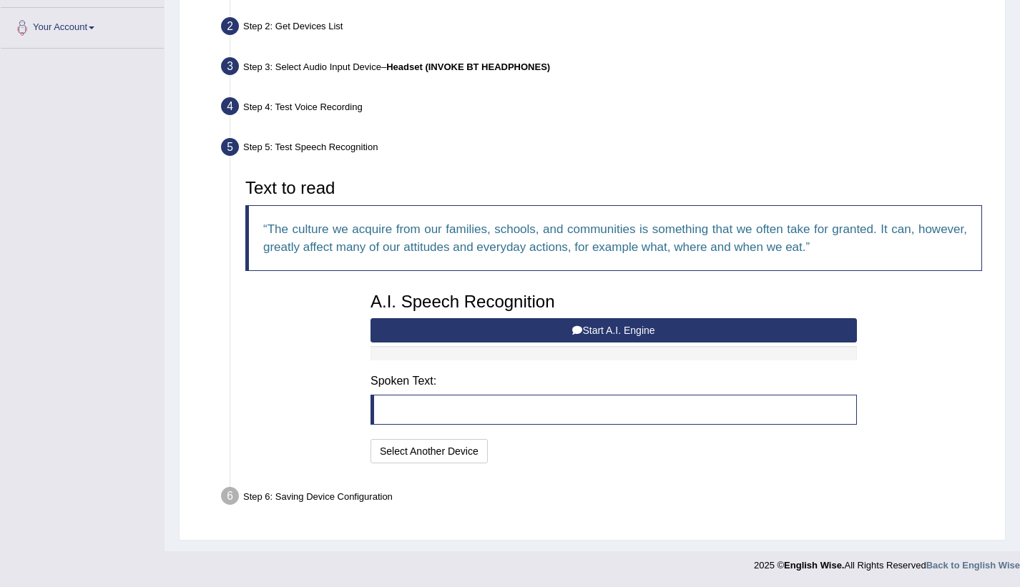
scroll to position [307, 0]
click at [616, 328] on button "Start A.I. Engine" at bounding box center [613, 331] width 486 height 24
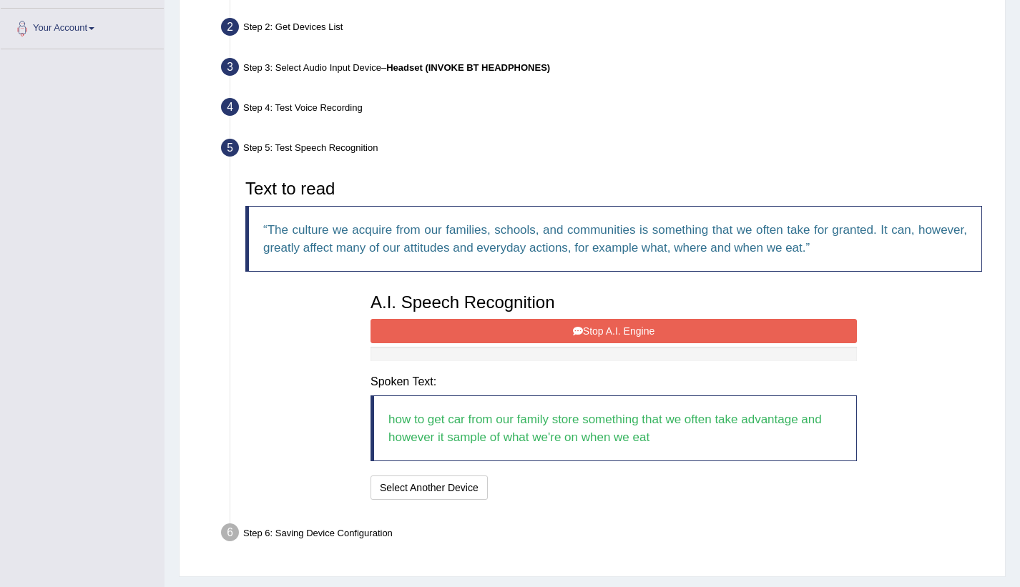
click at [616, 328] on button "Stop A.I. Engine" at bounding box center [613, 331] width 486 height 24
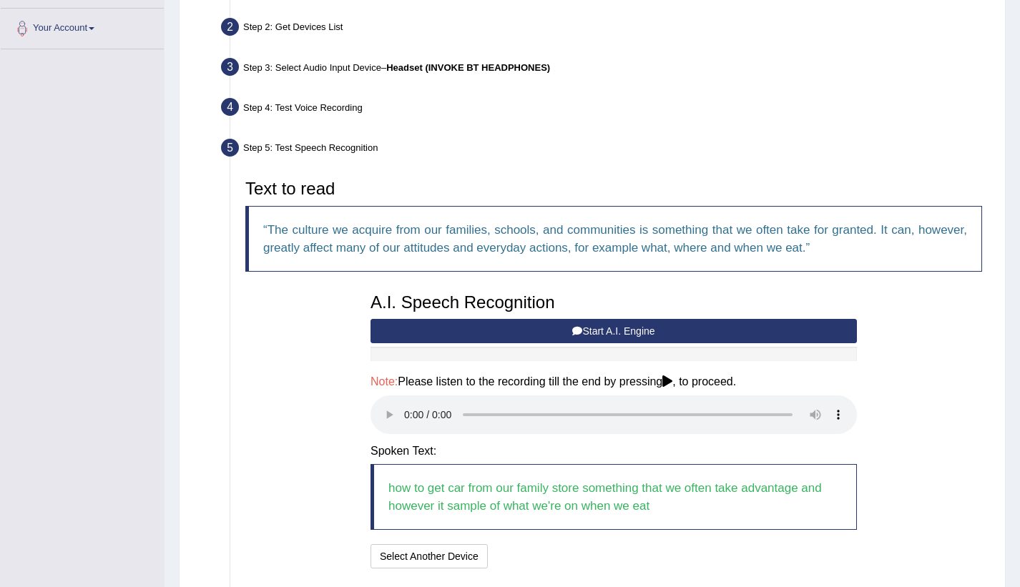
scroll to position [412, 0]
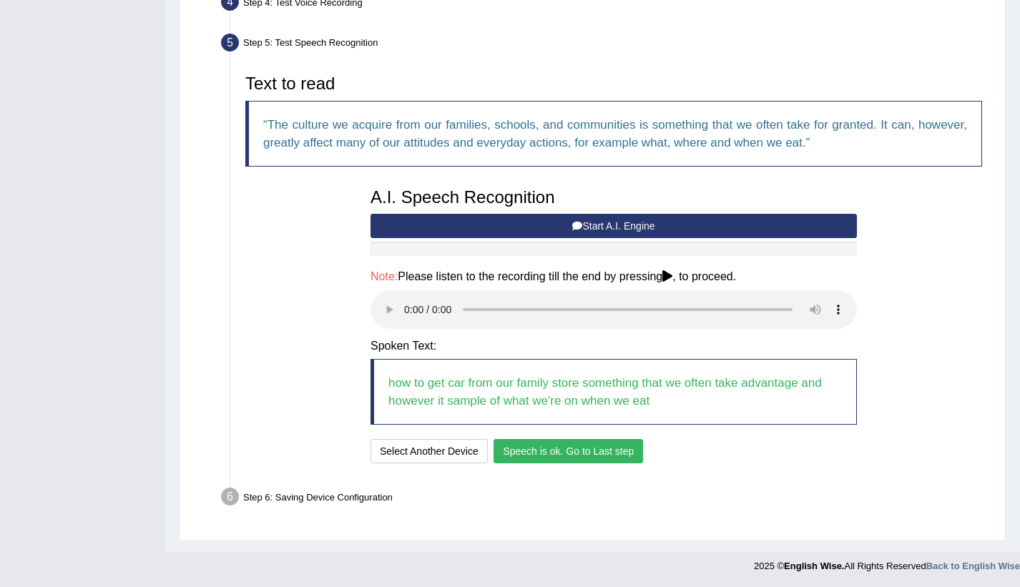
click at [612, 447] on button "Speech is ok. Go to Last step" at bounding box center [567, 451] width 149 height 24
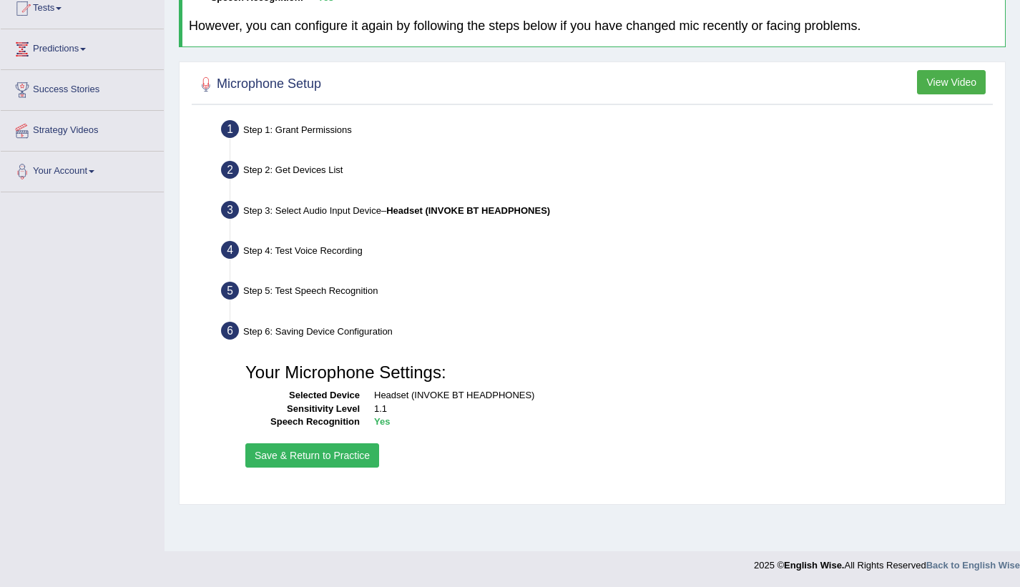
scroll to position [164, 0]
click at [339, 452] on button "Save & Return to Practice" at bounding box center [312, 455] width 134 height 24
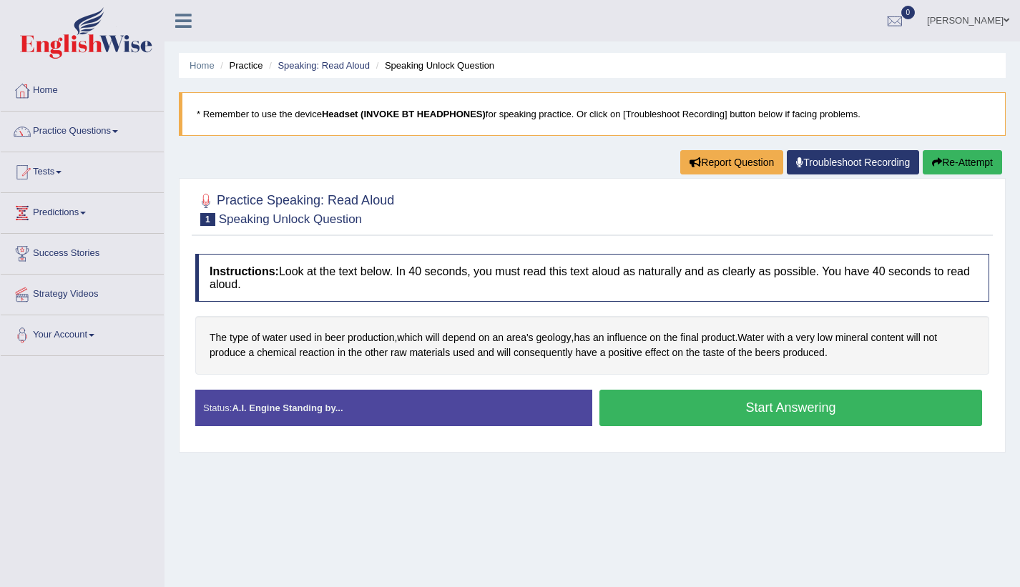
click at [718, 410] on button "Start Answering" at bounding box center [790, 408] width 383 height 36
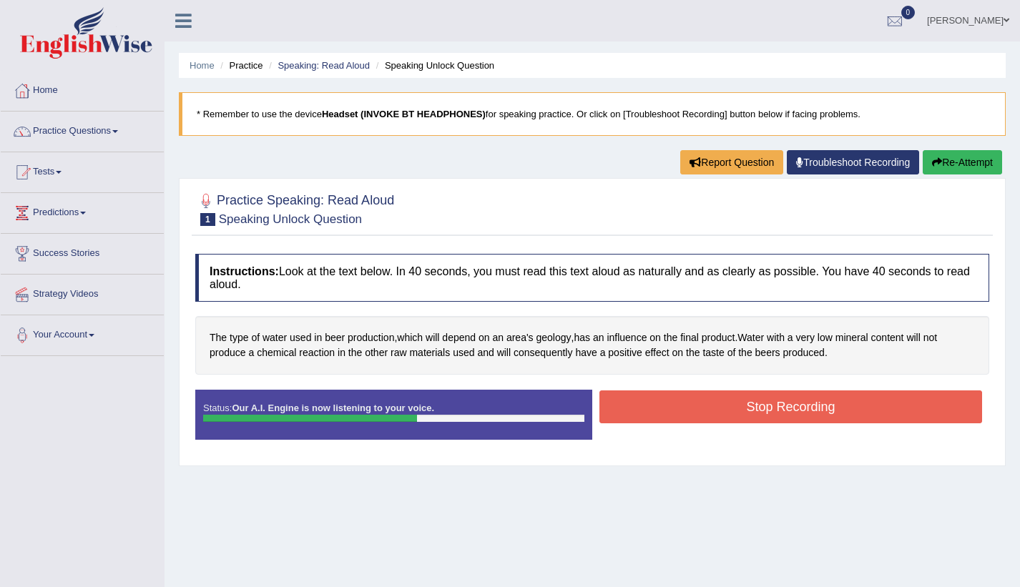
click at [718, 410] on button "Stop Recording" at bounding box center [790, 406] width 383 height 33
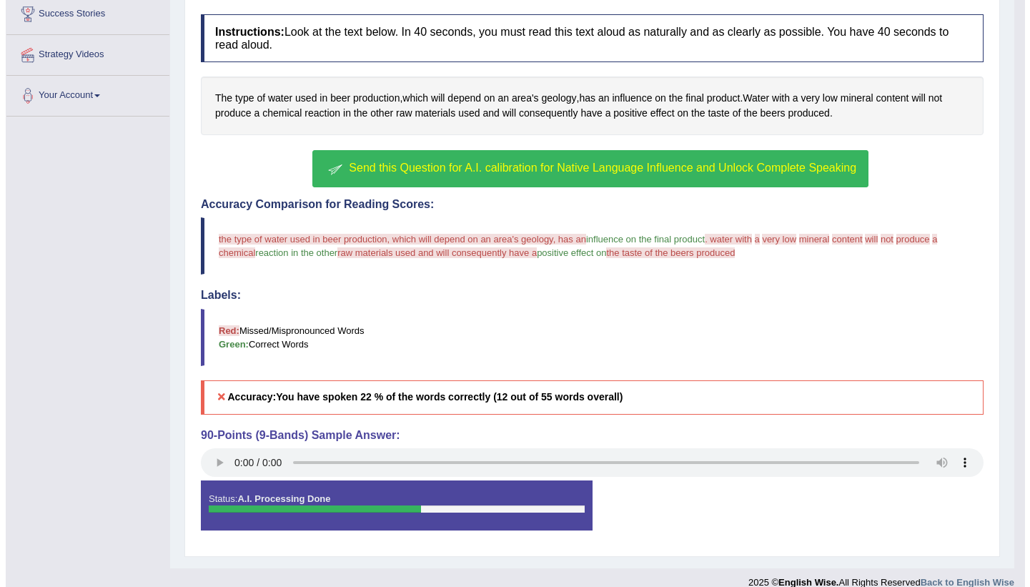
scroll to position [257, 0]
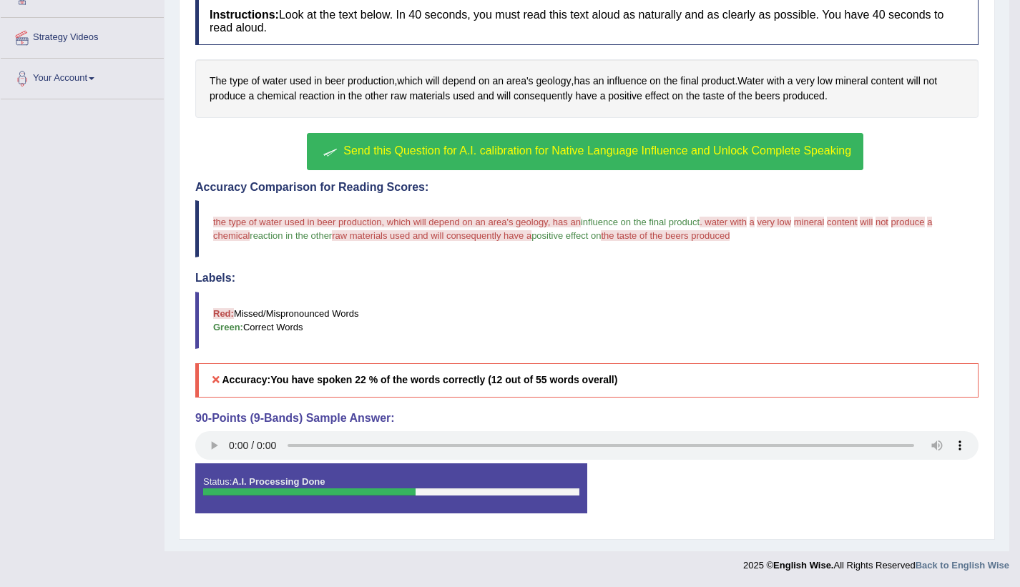
click at [435, 159] on button "Send this Question for A.I. calibration for Native Language Influence and Unloc…" at bounding box center [585, 151] width 556 height 37
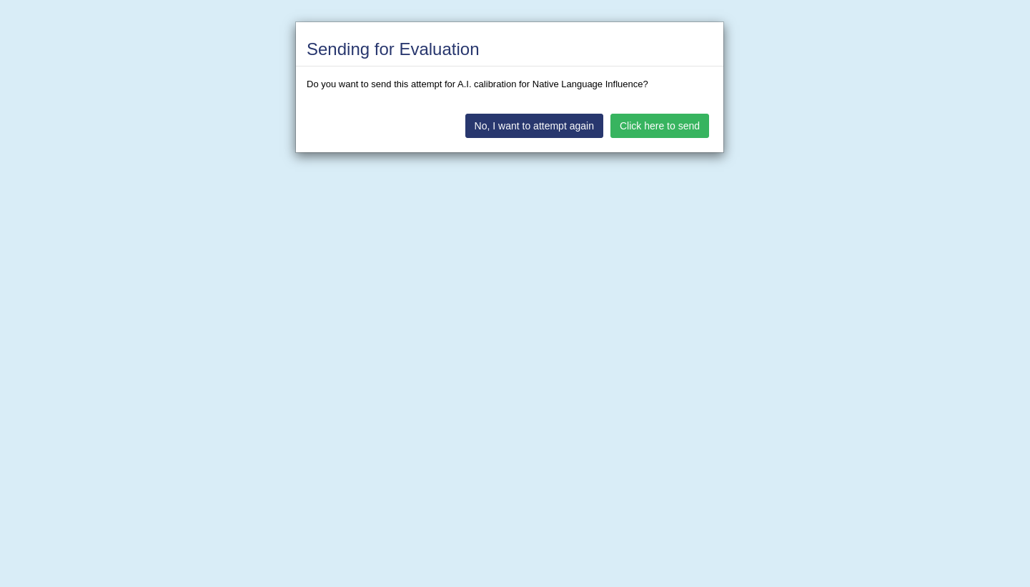
click at [578, 123] on button "No, I want to attempt again" at bounding box center [534, 126] width 138 height 24
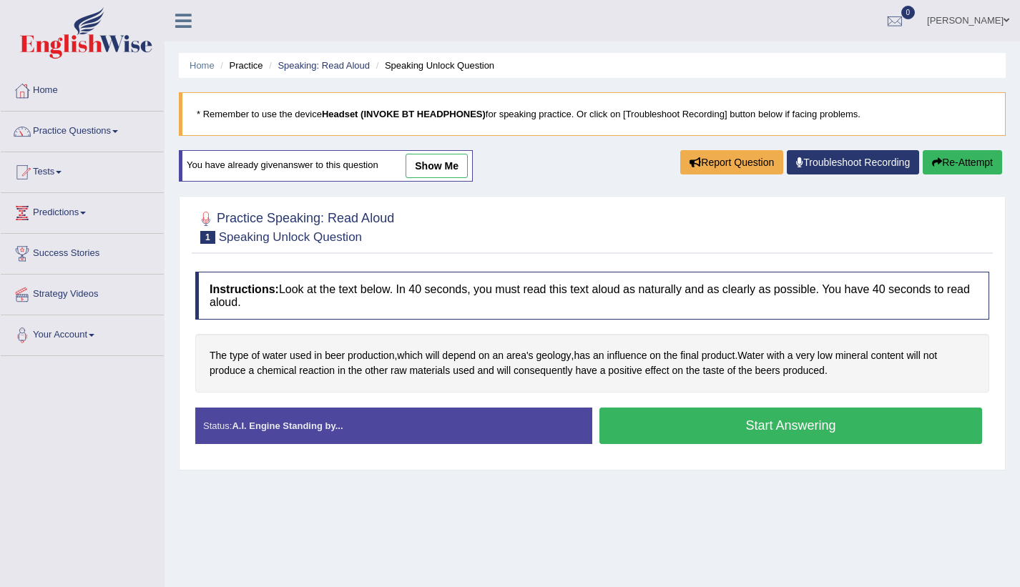
scroll to position [164, 0]
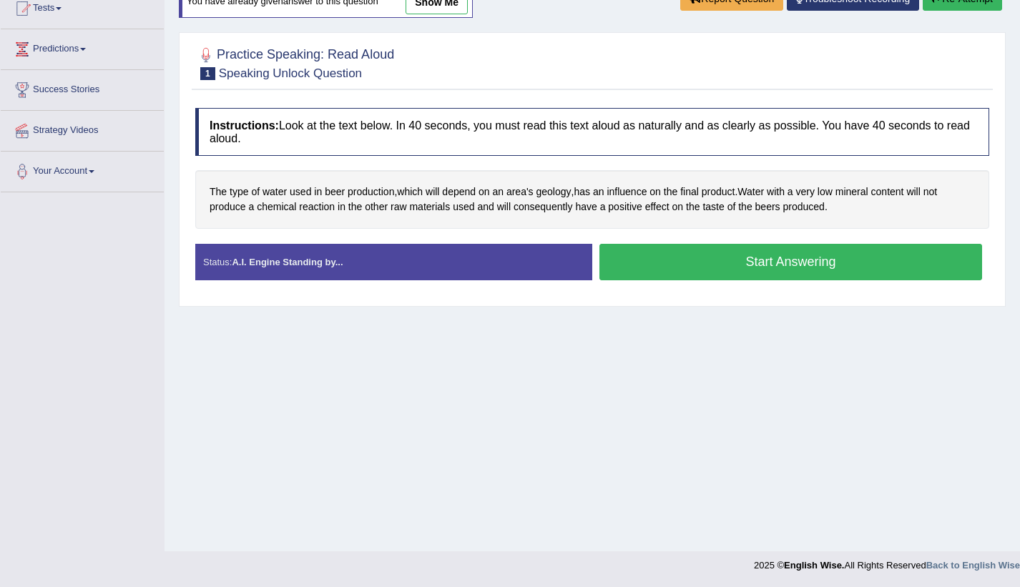
click at [714, 269] on button "Start Answering" at bounding box center [790, 262] width 383 height 36
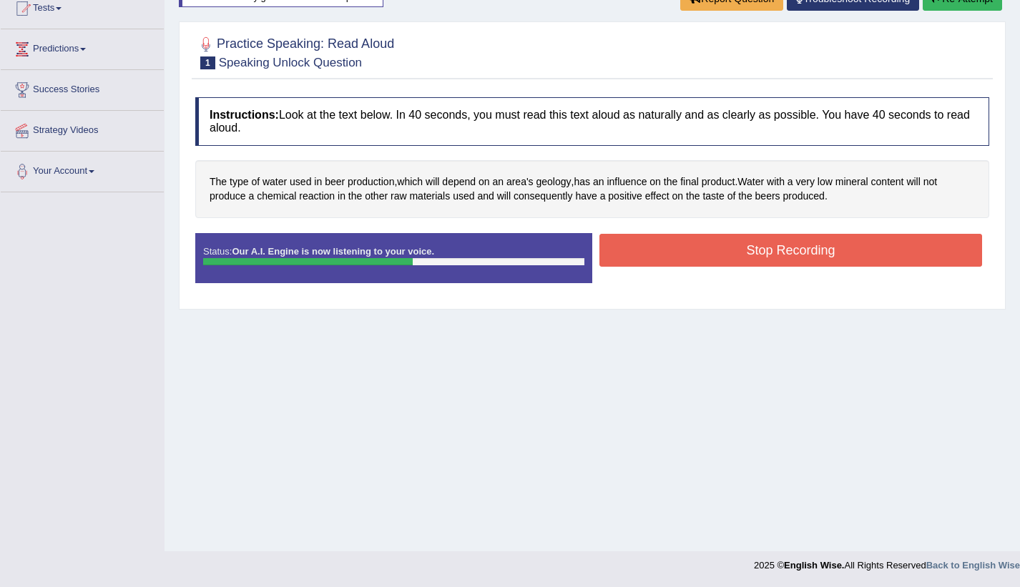
click at [711, 250] on button "Stop Recording" at bounding box center [790, 250] width 383 height 33
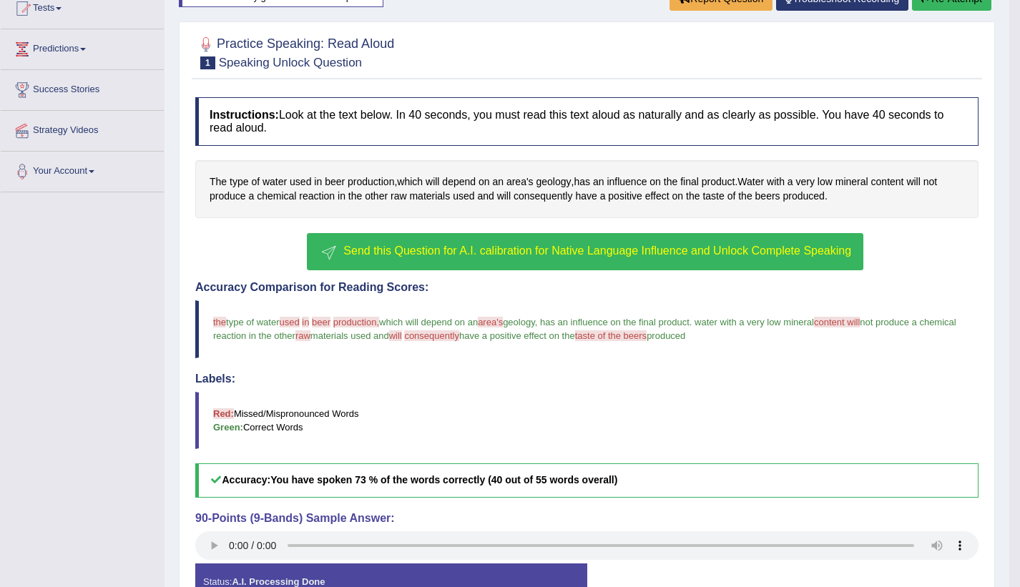
scroll to position [264, 0]
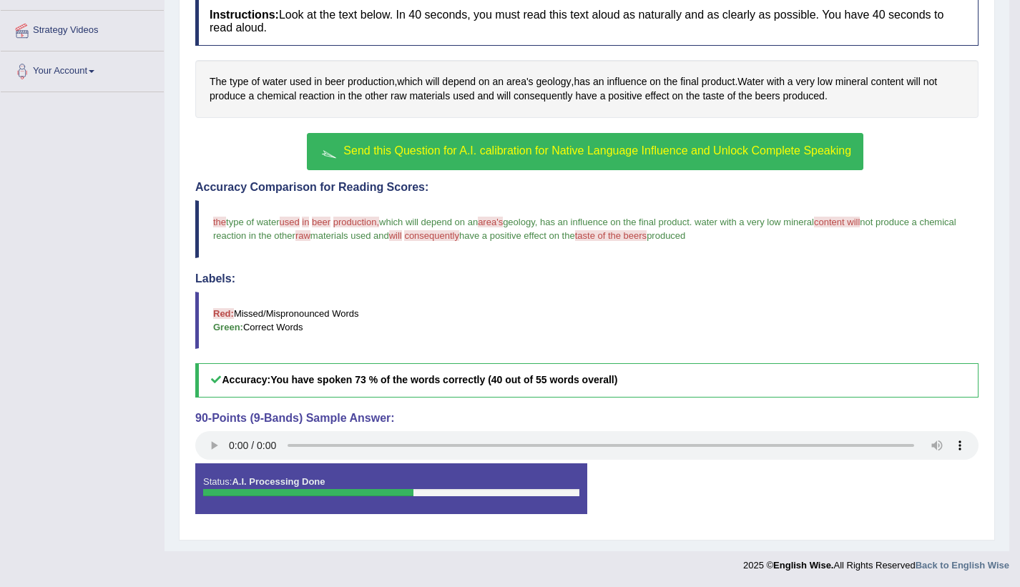
click at [406, 147] on span "Send this Question for A.I. calibration for Native Language Influence and Unloc…" at bounding box center [597, 150] width 508 height 12
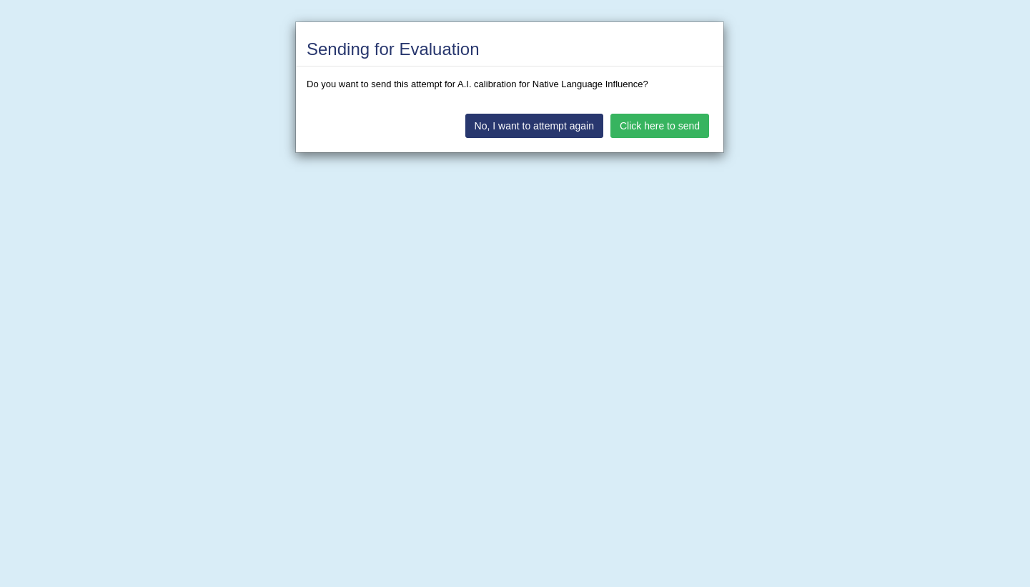
click at [633, 127] on button "Click here to send" at bounding box center [660, 126] width 99 height 24
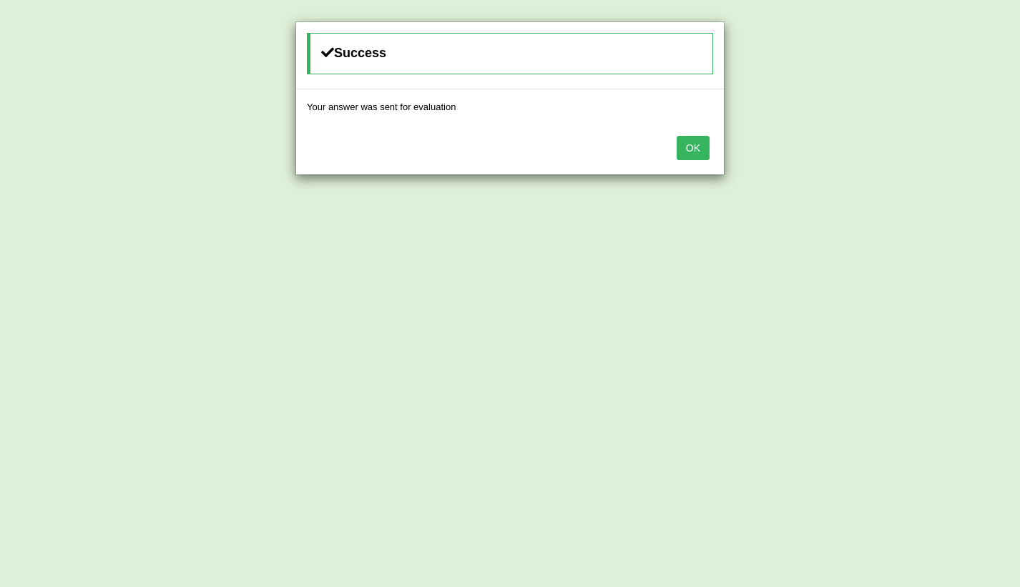
click at [693, 142] on button "OK" at bounding box center [692, 148] width 33 height 24
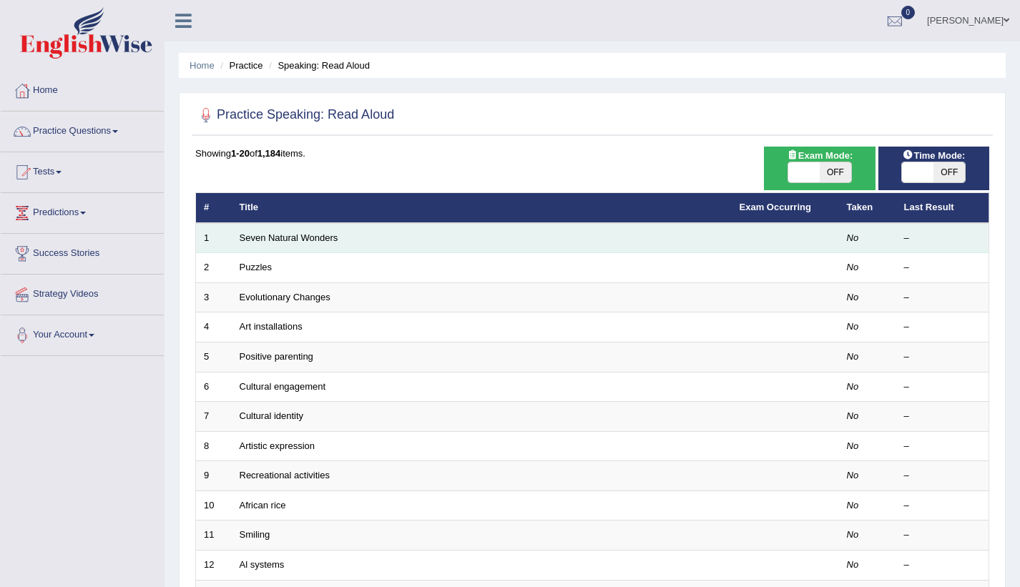
click at [344, 235] on td "Seven Natural Wonders" at bounding box center [482, 238] width 500 height 30
click at [320, 239] on link "Seven Natural Wonders" at bounding box center [289, 237] width 99 height 11
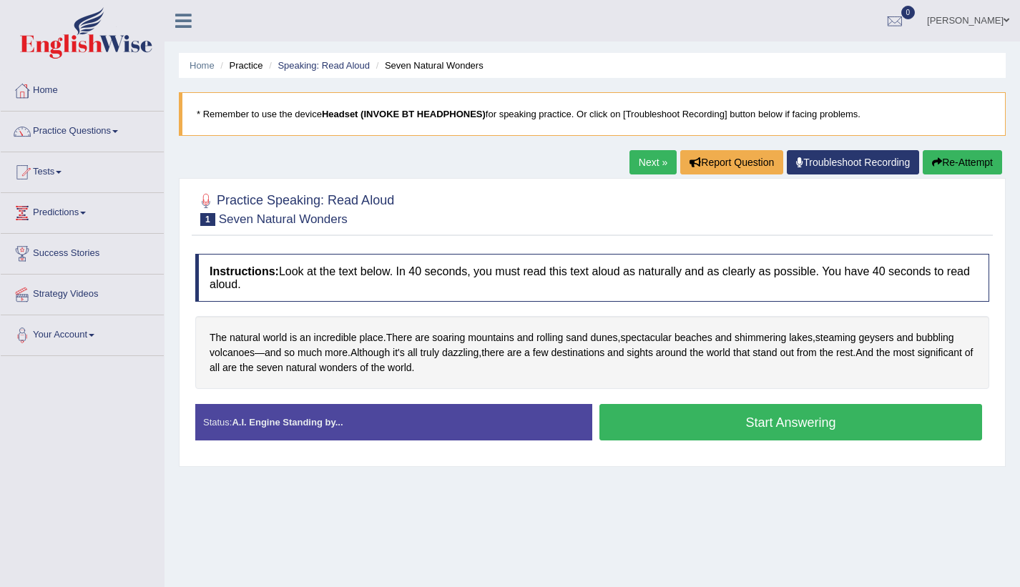
click at [731, 410] on button "Start Answering" at bounding box center [790, 422] width 383 height 36
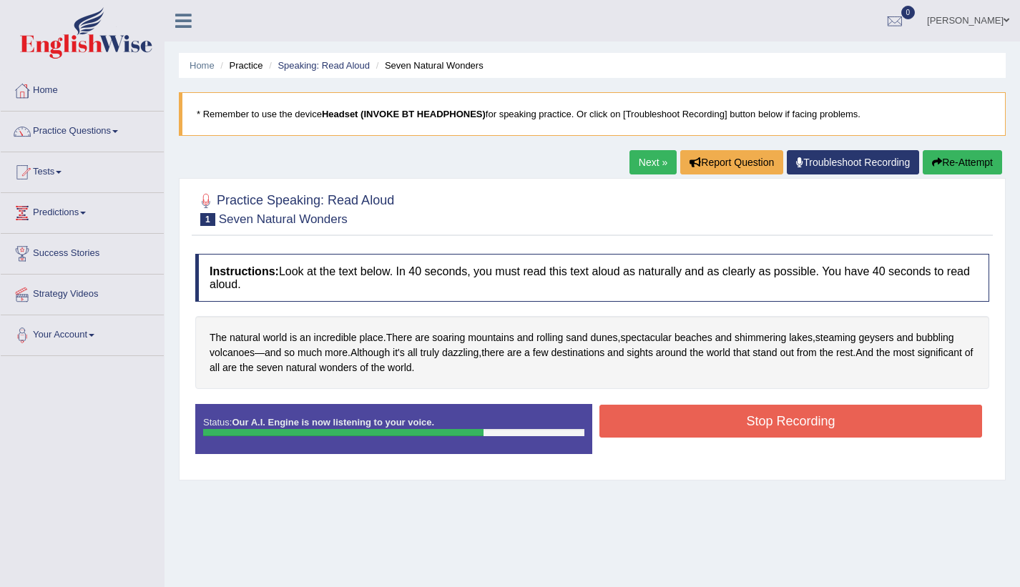
click at [731, 410] on button "Stop Recording" at bounding box center [790, 421] width 383 height 33
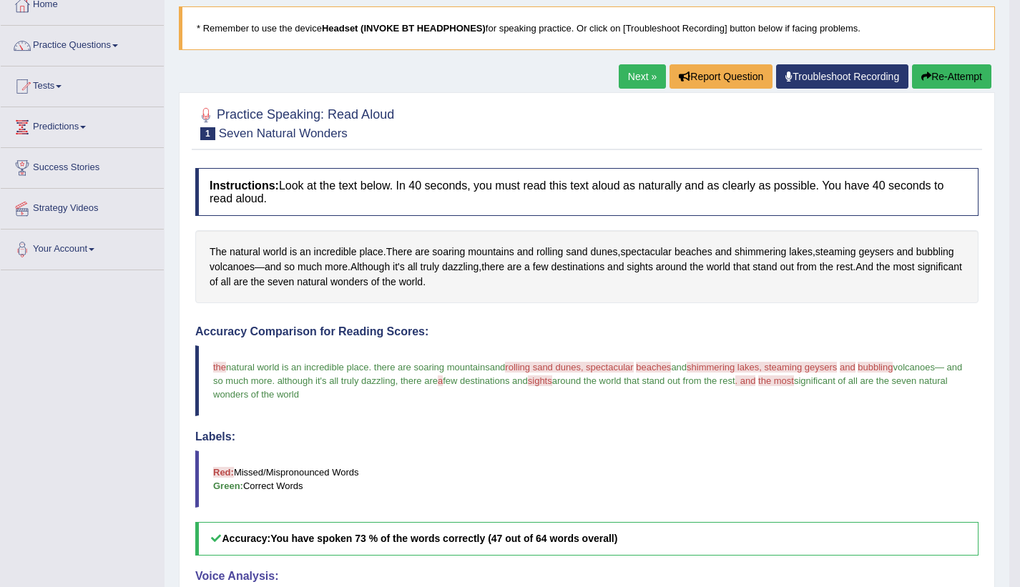
scroll to position [84, 0]
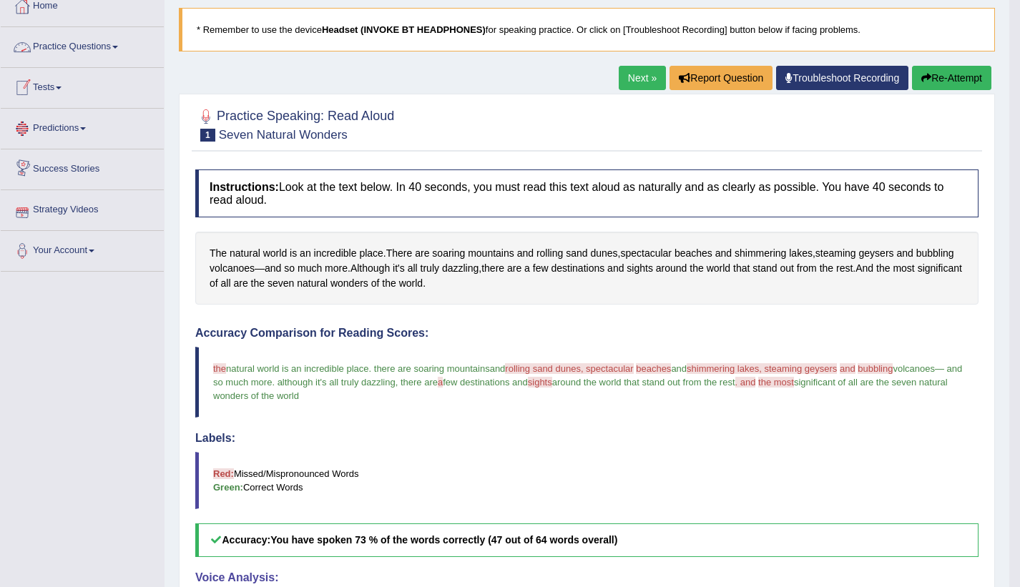
click at [127, 49] on link "Practice Questions" at bounding box center [82, 45] width 163 height 36
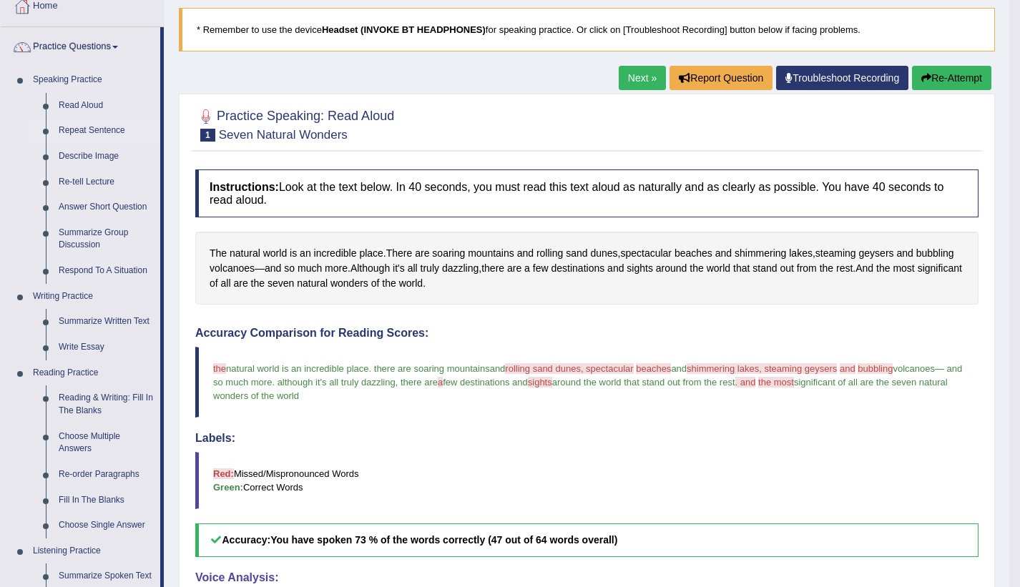
click at [93, 123] on link "Repeat Sentence" at bounding box center [106, 131] width 108 height 26
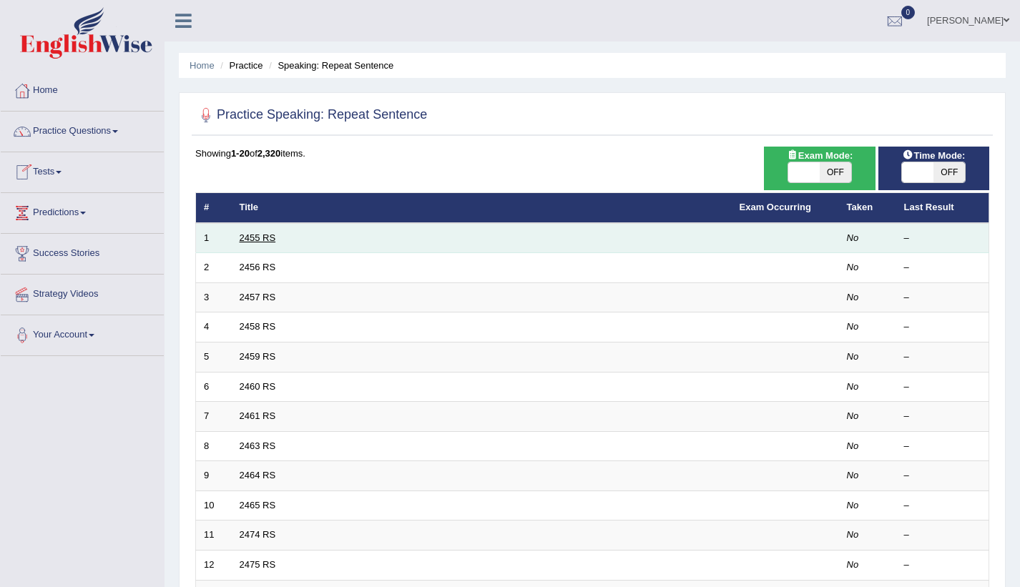
click at [250, 235] on link "2455 RS" at bounding box center [258, 237] width 36 height 11
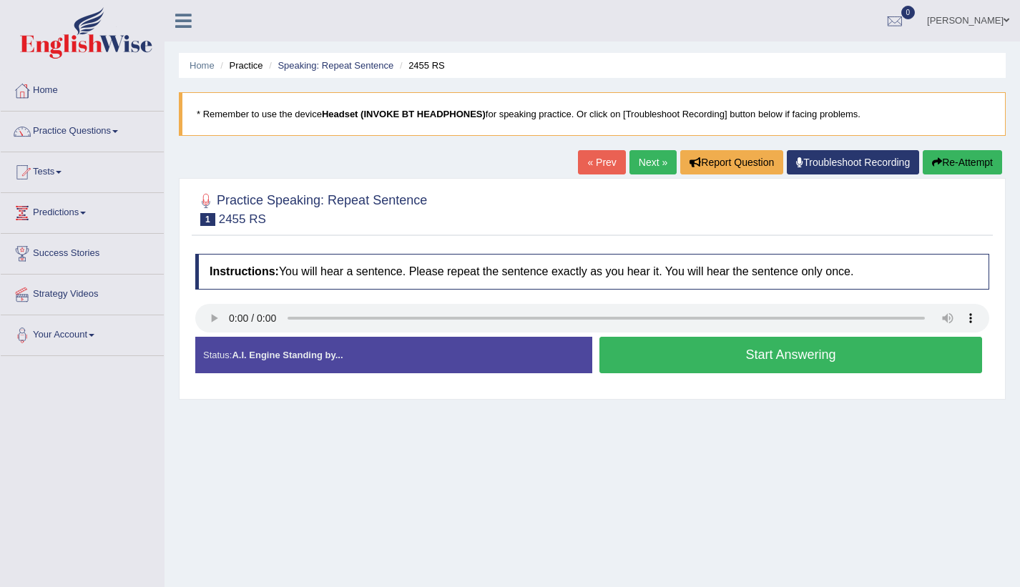
click at [669, 353] on button "Start Answering" at bounding box center [790, 355] width 383 height 36
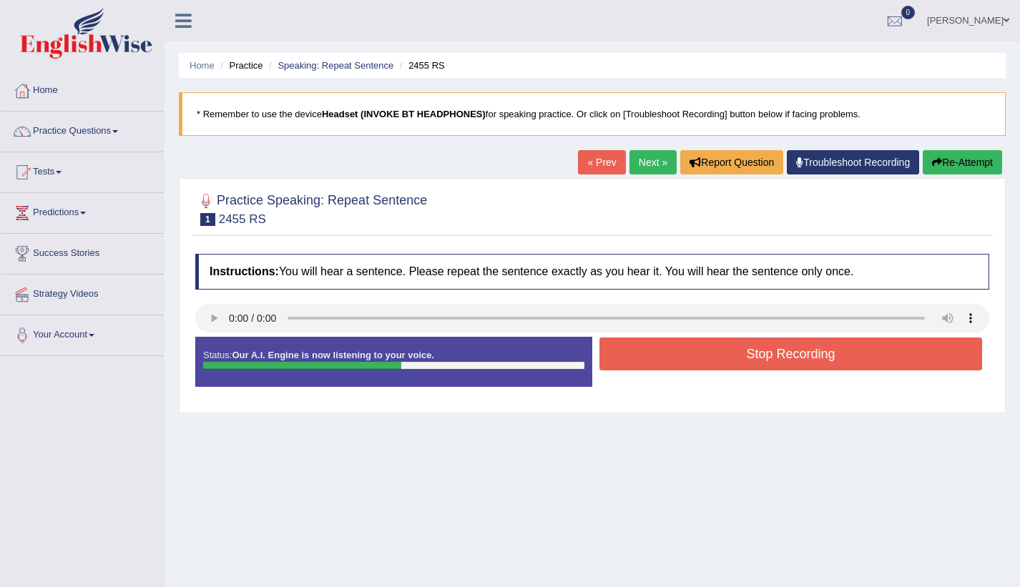
click at [669, 353] on button "Stop Recording" at bounding box center [790, 353] width 383 height 33
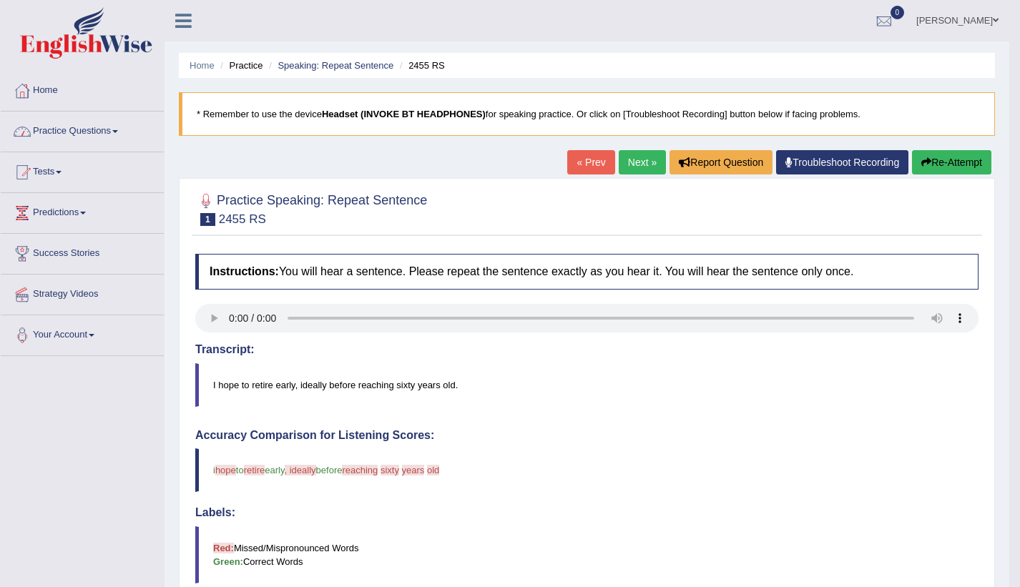
click at [94, 134] on link "Practice Questions" at bounding box center [82, 130] width 163 height 36
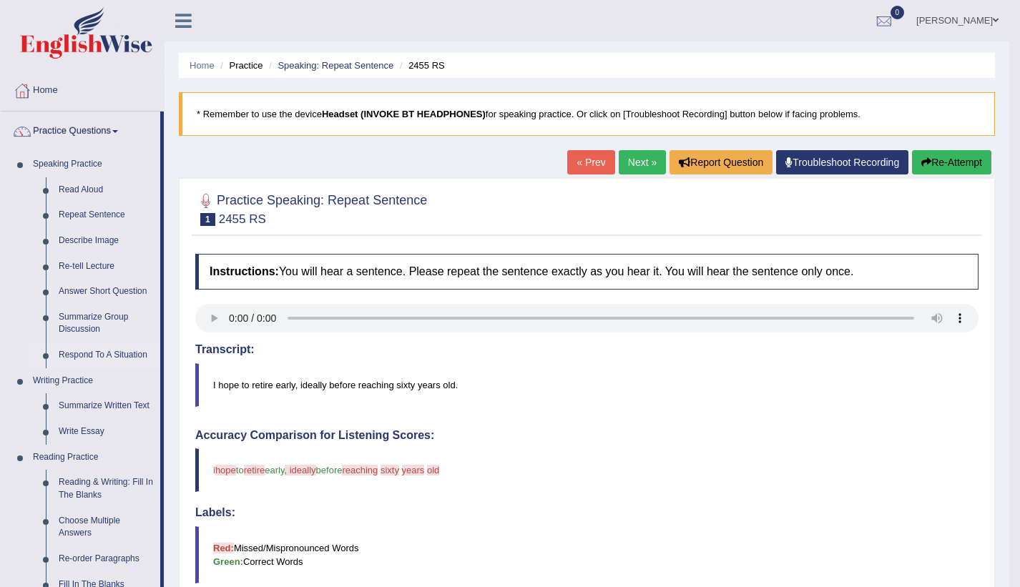
click at [104, 354] on link "Respond To A Situation" at bounding box center [106, 355] width 108 height 26
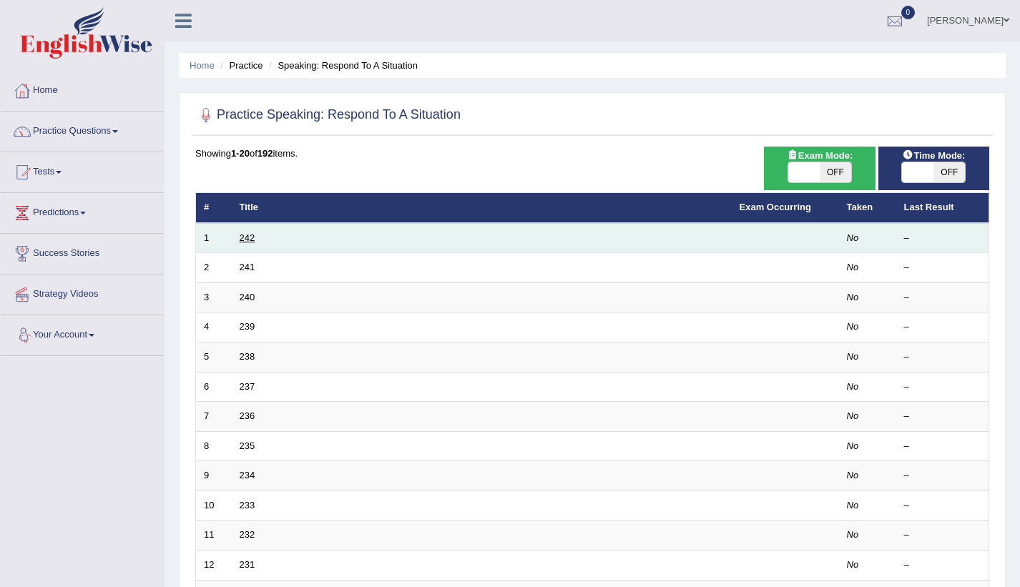
click at [242, 241] on link "242" at bounding box center [248, 237] width 16 height 11
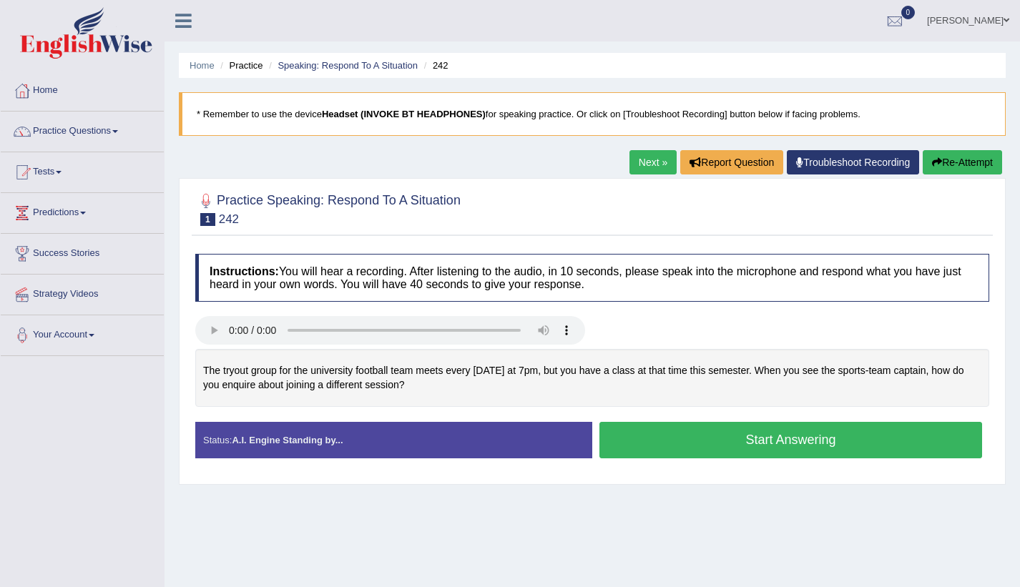
click at [708, 443] on button "Start Answering" at bounding box center [790, 440] width 383 height 36
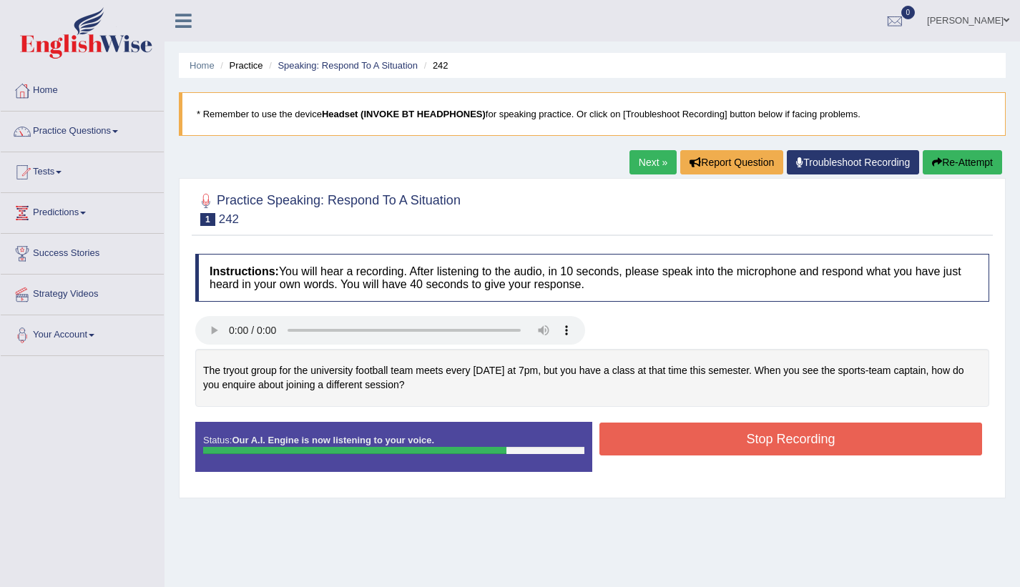
click at [726, 447] on button "Stop Recording" at bounding box center [790, 439] width 383 height 33
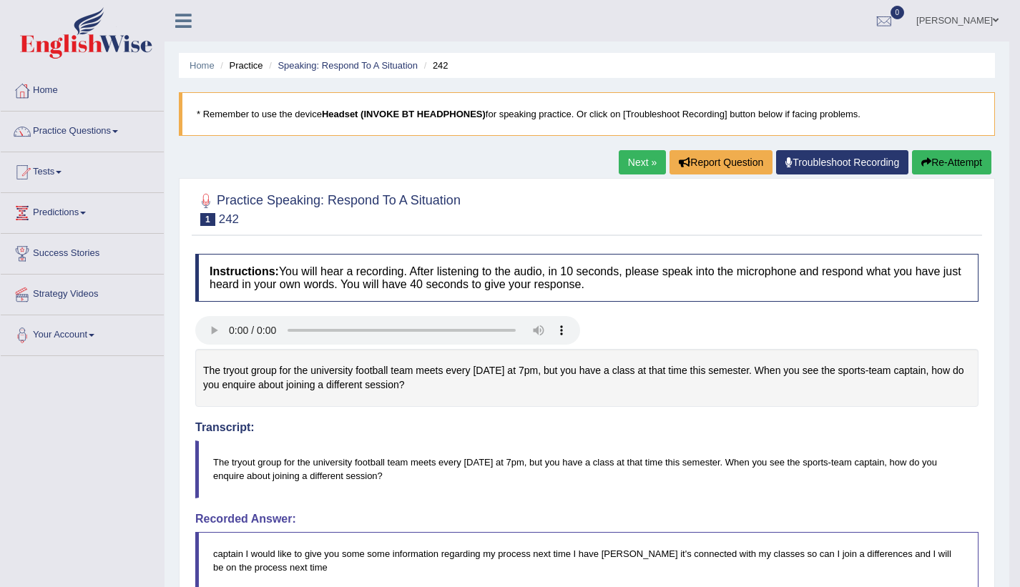
click at [651, 160] on link "Next »" at bounding box center [641, 162] width 47 height 24
